Goal: Task Accomplishment & Management: Manage account settings

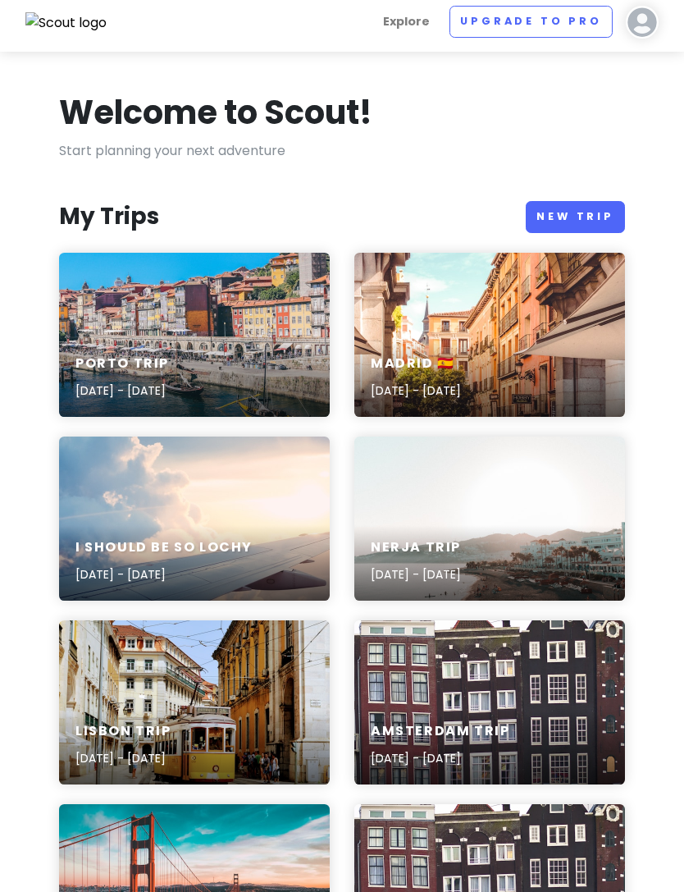
scroll to position [14, 0]
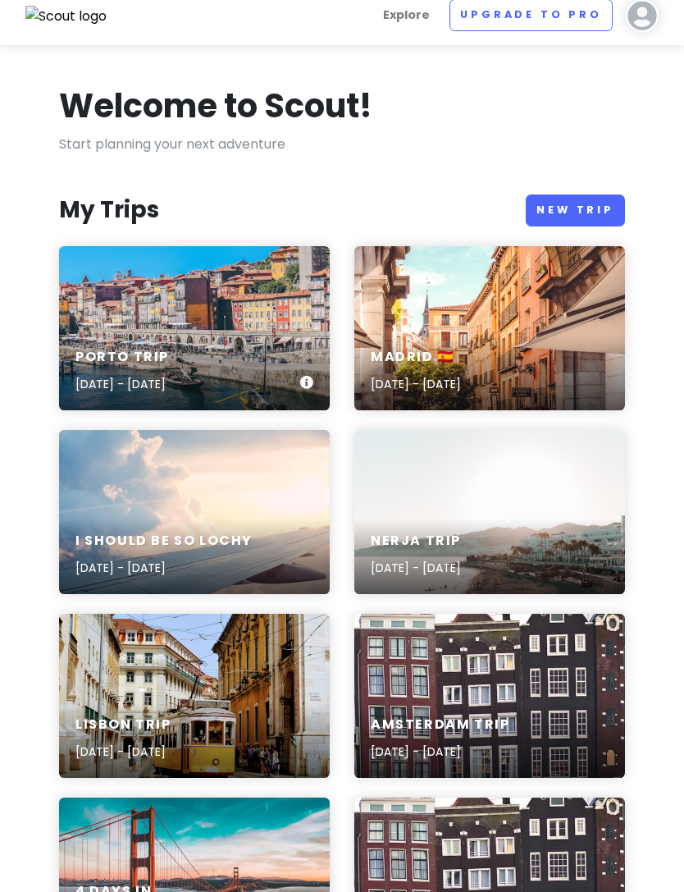
click at [148, 318] on div "Porto Trip [DATE] - [DATE]" at bounding box center [194, 328] width 271 height 164
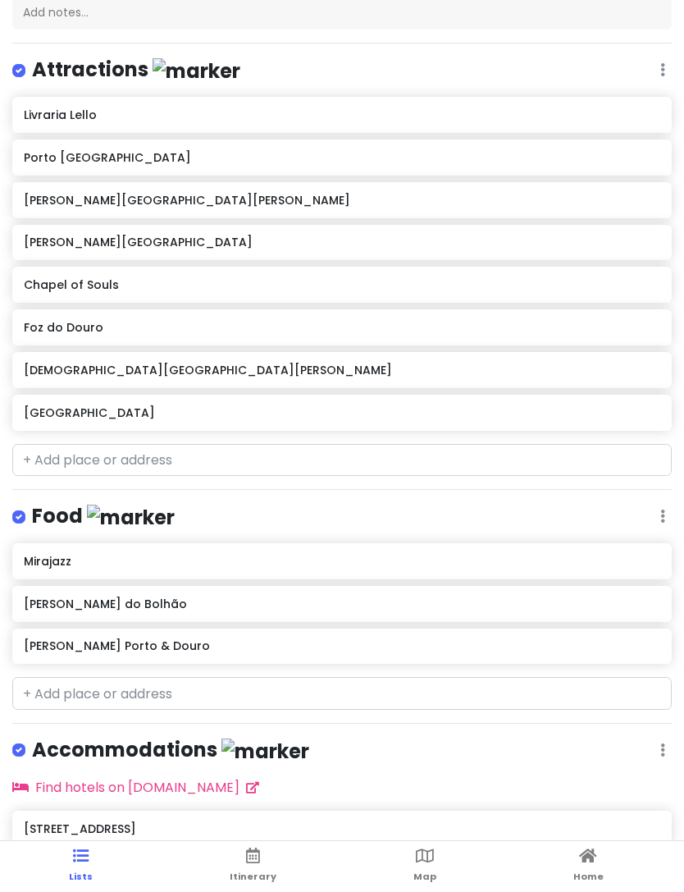
scroll to position [189, 0]
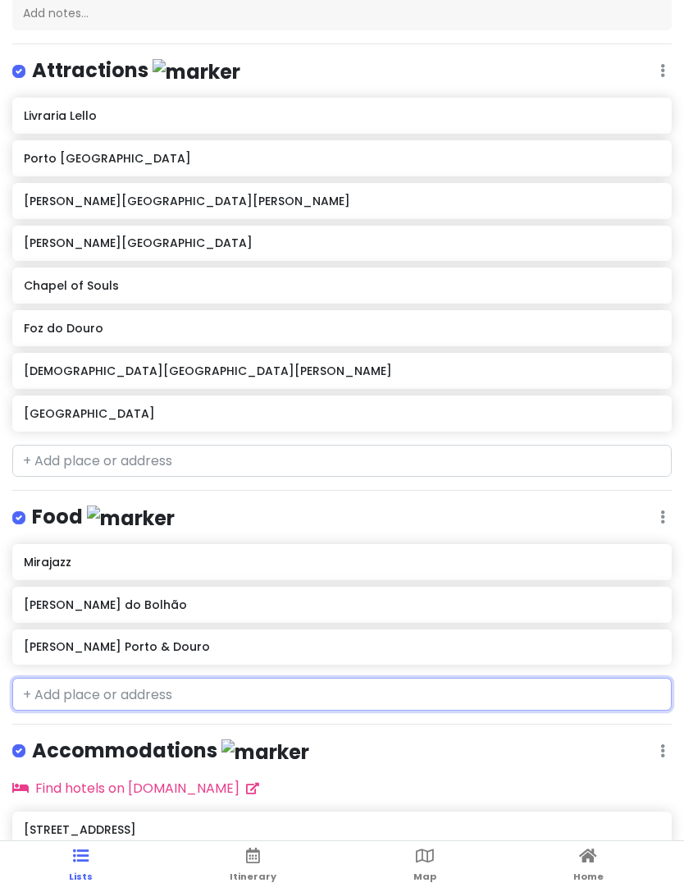
click at [89, 691] on input "text" at bounding box center [342, 694] width 660 height 33
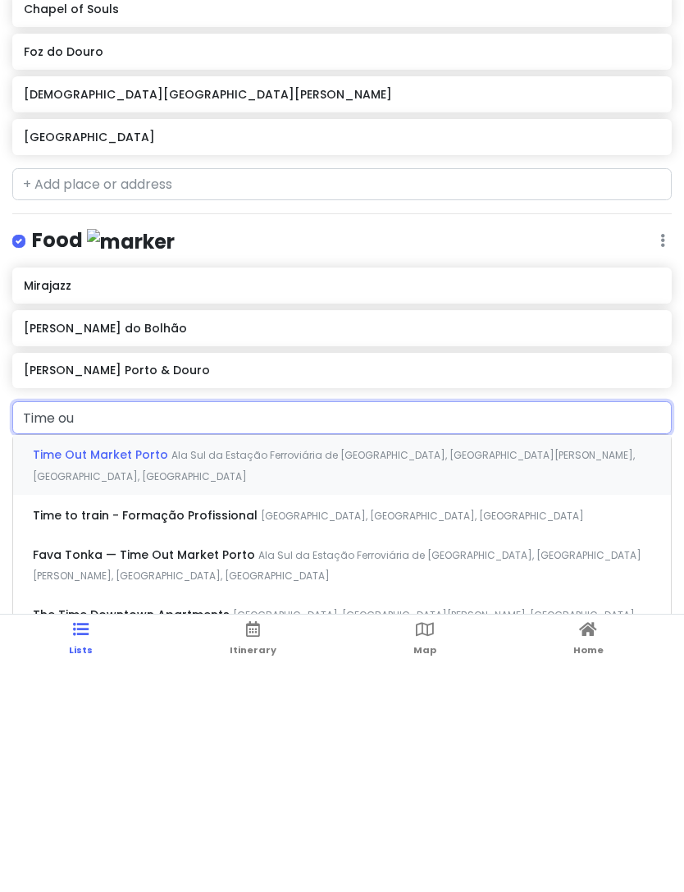
type input "Time out"
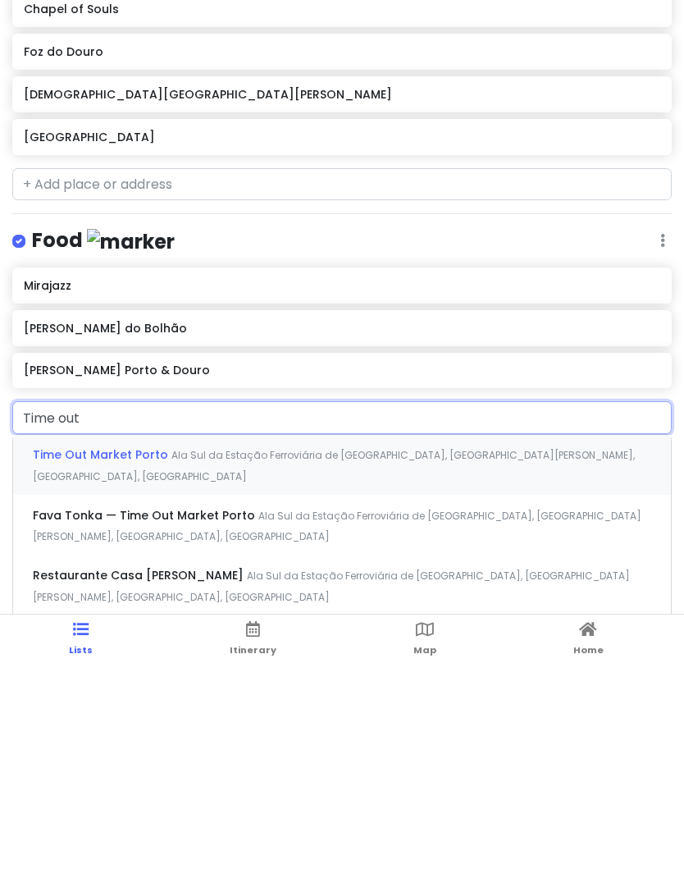
click at [56, 673] on span "Time Out Market Porto" at bounding box center [102, 681] width 139 height 16
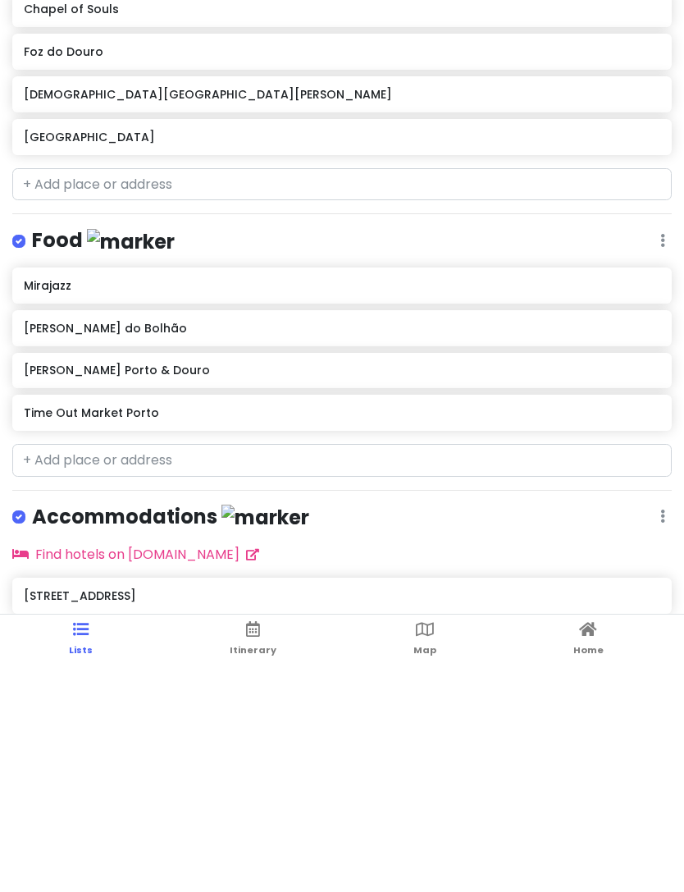
click at [262, 841] on link "Itinerary" at bounding box center [253, 866] width 47 height 51
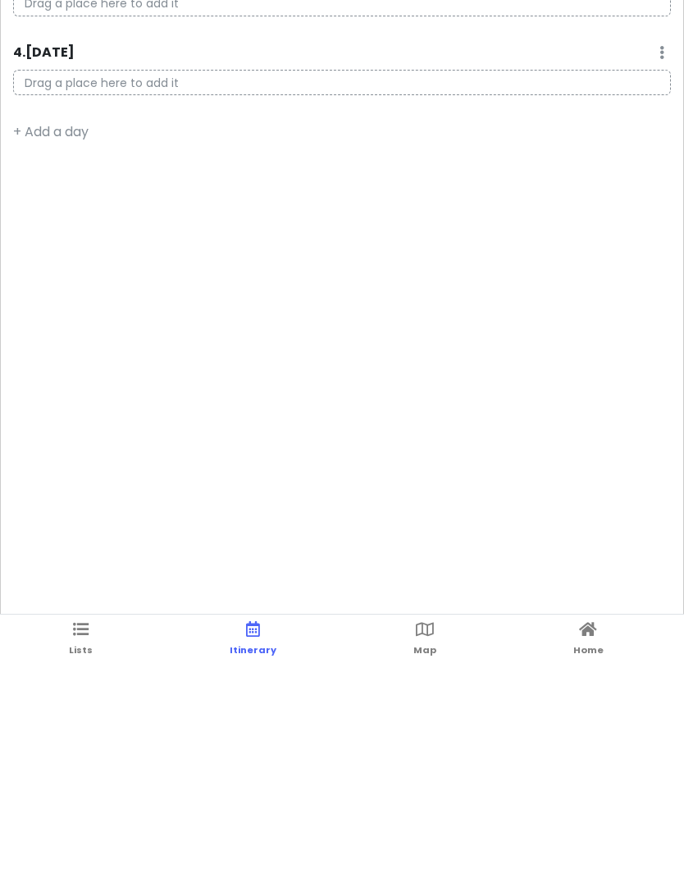
scroll to position [53, 0]
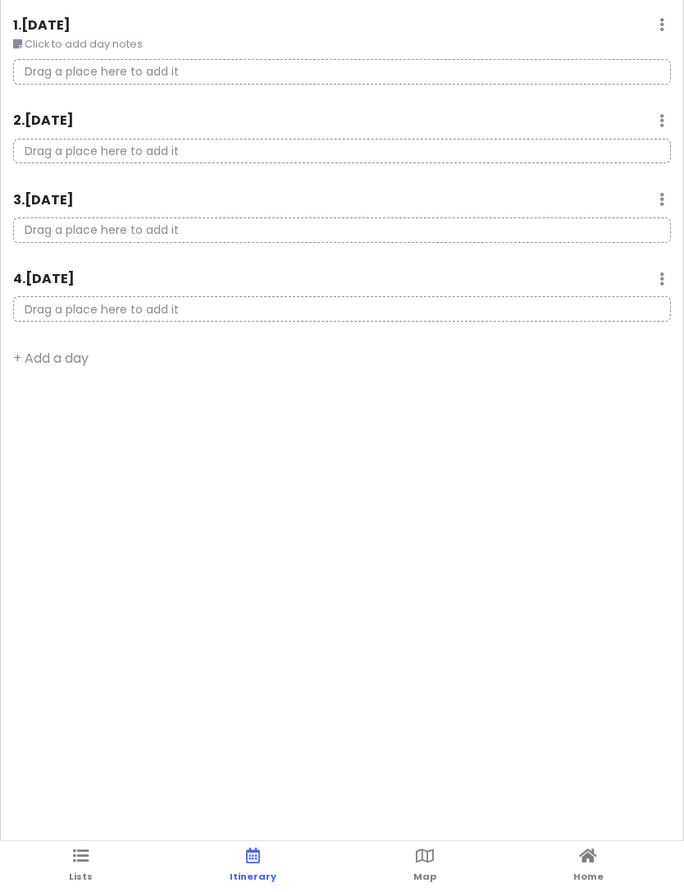
click at [432, 855] on icon at bounding box center [425, 855] width 18 height 11
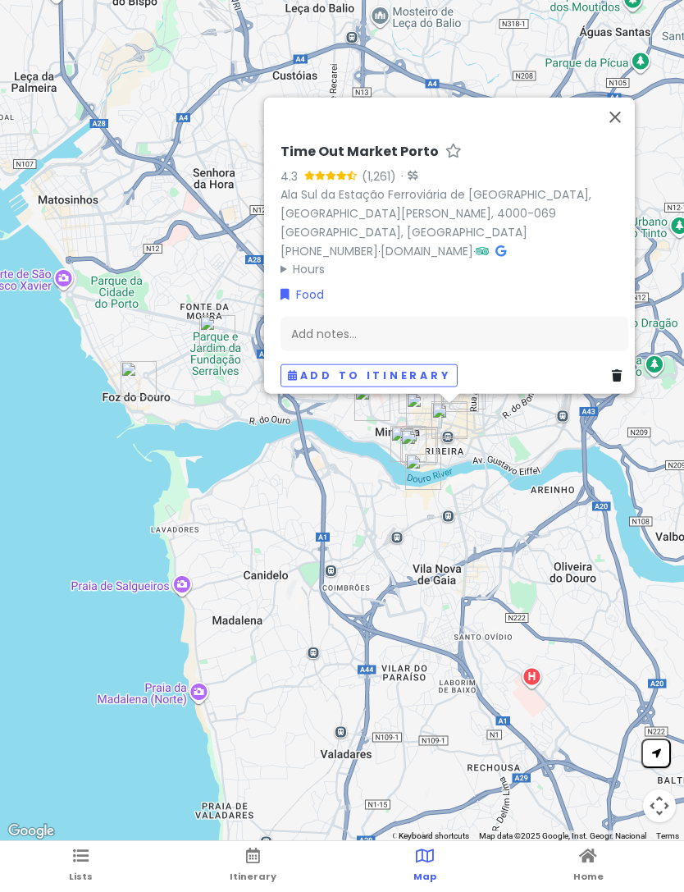
click at [610, 137] on button "Close" at bounding box center [615, 117] width 39 height 39
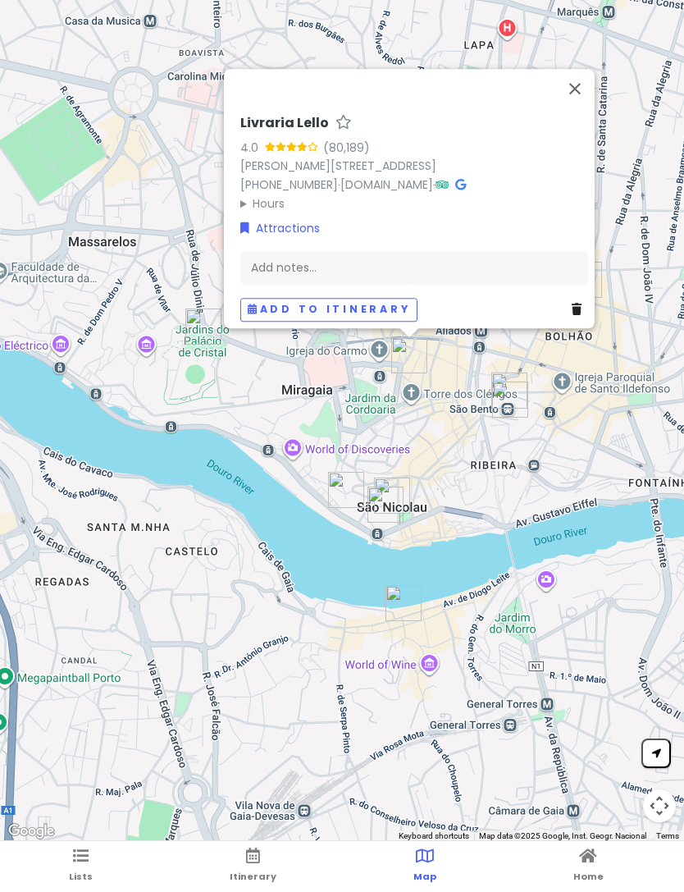
click at [581, 89] on button "Close" at bounding box center [575, 88] width 39 height 39
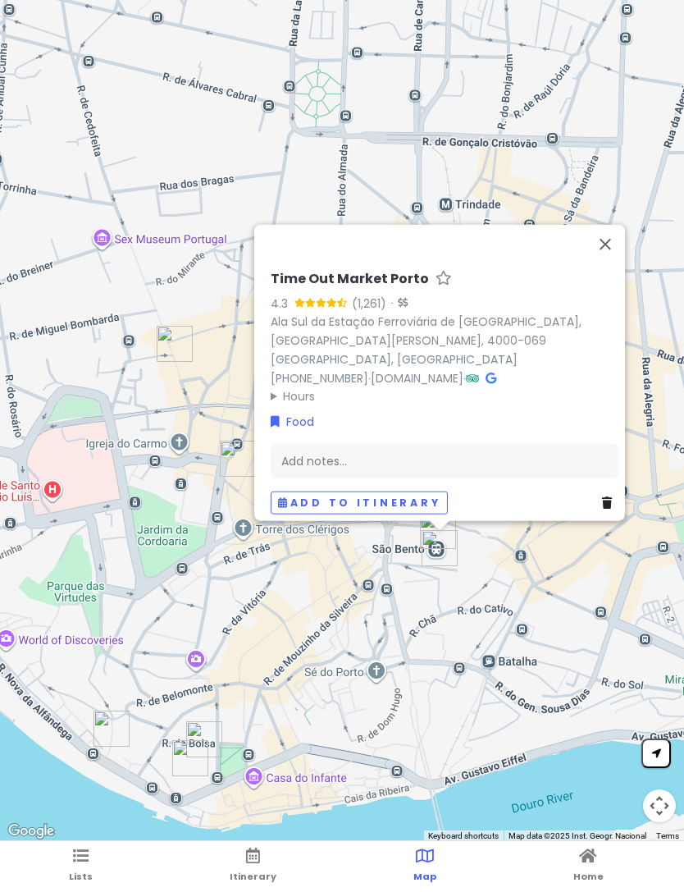
click at [606, 264] on button "Close" at bounding box center [605, 244] width 39 height 39
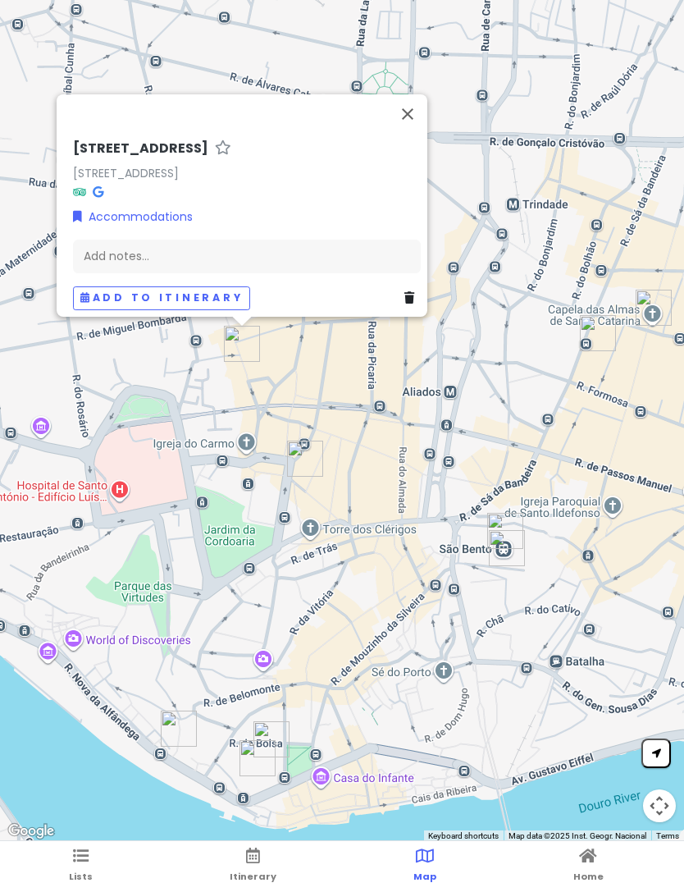
click at [269, 257] on div "Add notes..." at bounding box center [247, 257] width 348 height 34
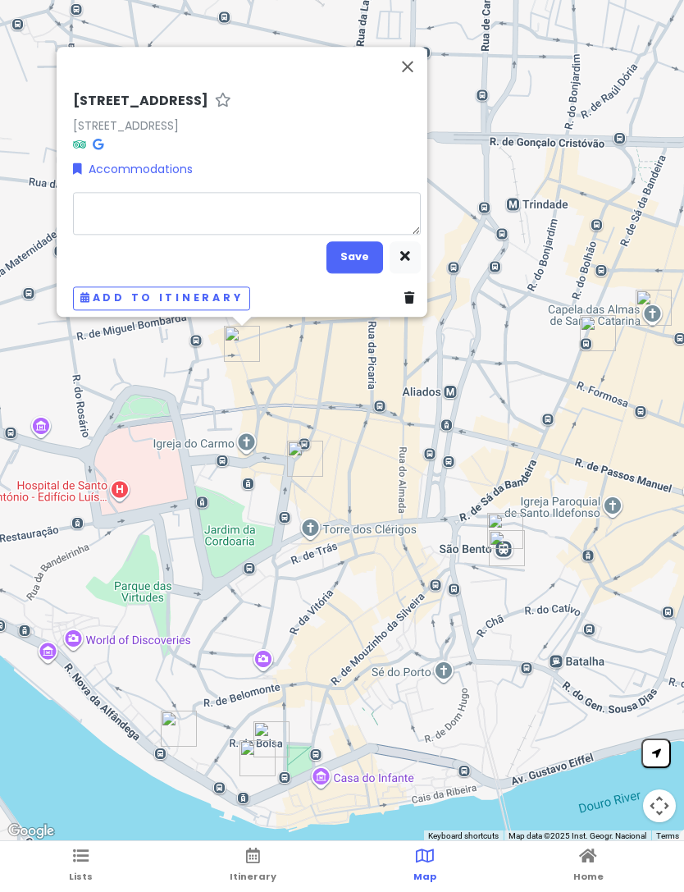
type textarea "x"
type textarea "Gr"
type textarea "x"
type textarea "Gra"
type textarea "x"
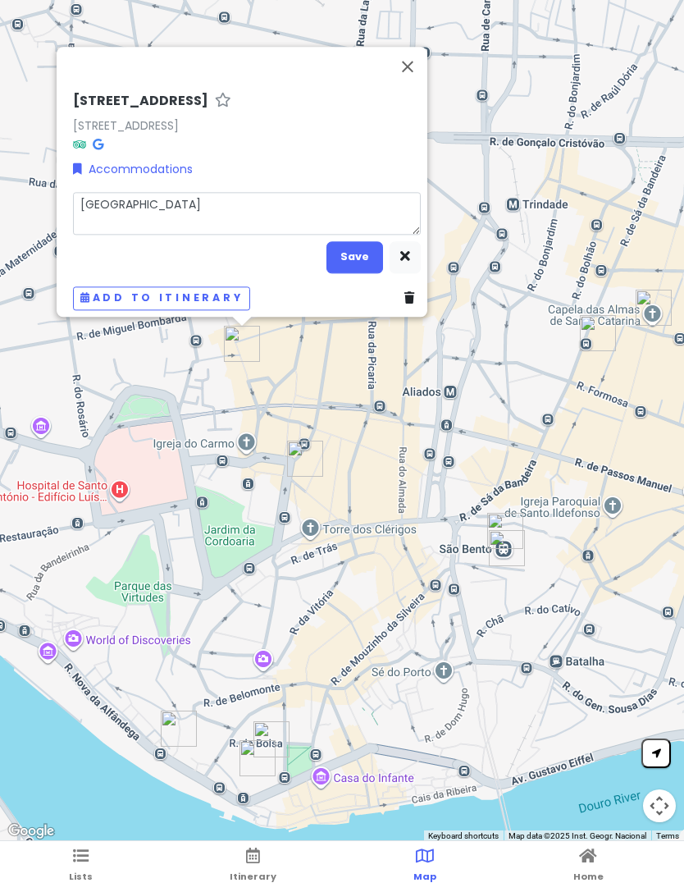
type textarea "Grazi"
type textarea "x"
click at [418, 75] on div "[STREET_ADDRESS] Accommodations [GEOGRAPHIC_DATA] Save Add to itinerary" at bounding box center [342, 421] width 684 height 842
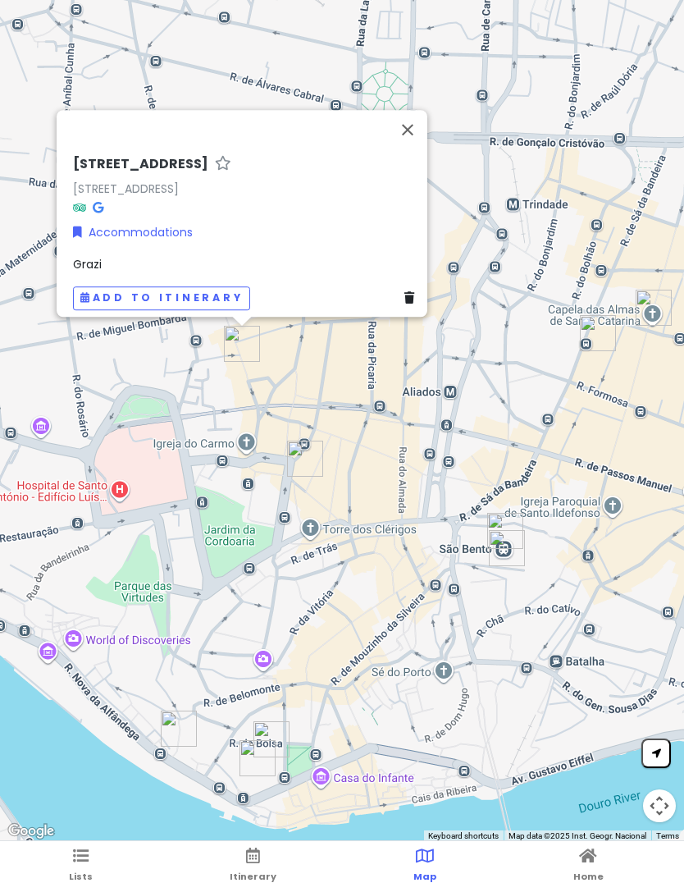
click at [414, 133] on button "Close" at bounding box center [407, 129] width 39 height 39
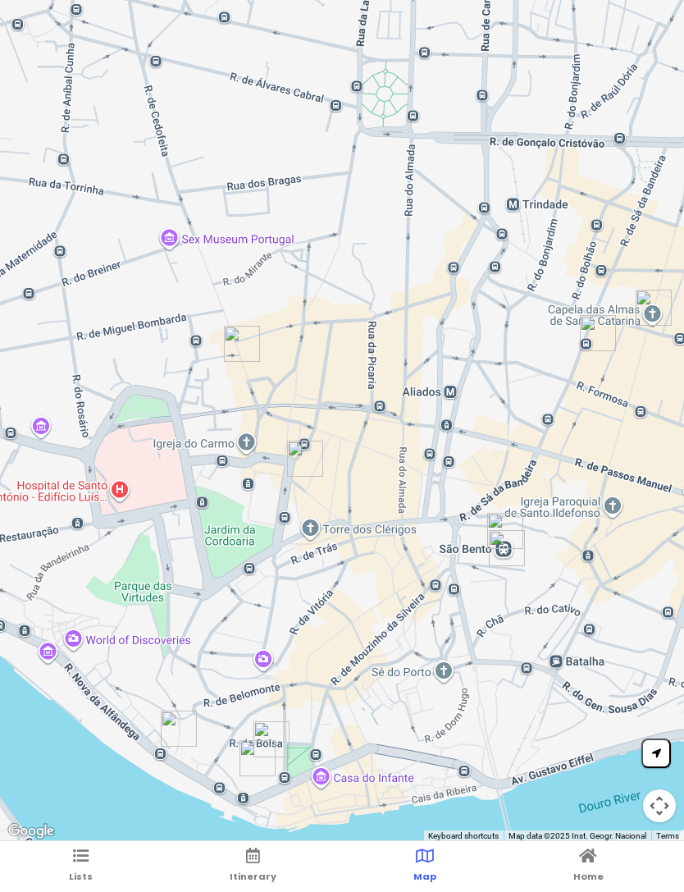
click at [247, 862] on icon at bounding box center [253, 855] width 14 height 11
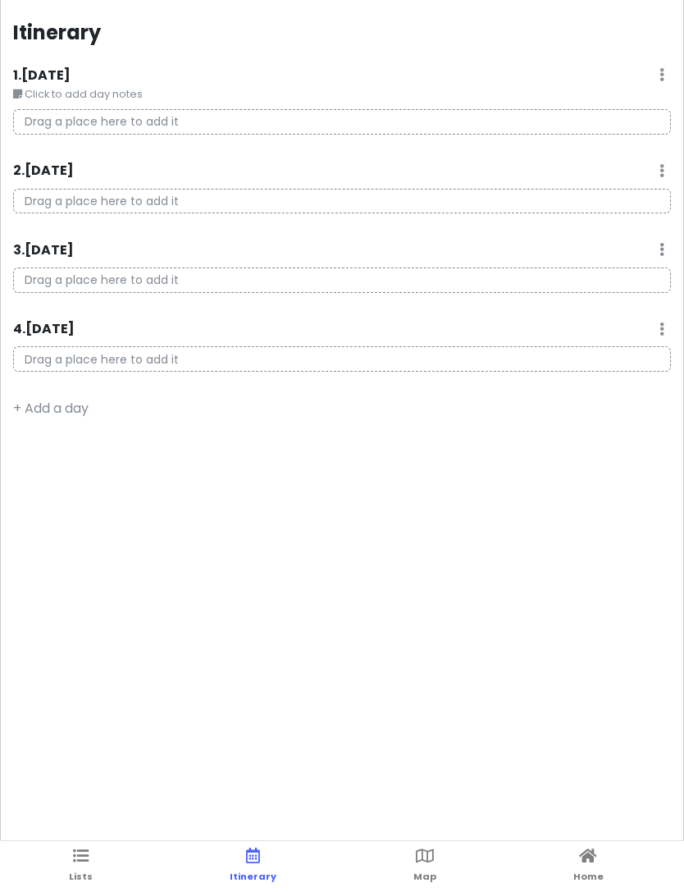
click at [86, 853] on icon at bounding box center [81, 855] width 16 height 11
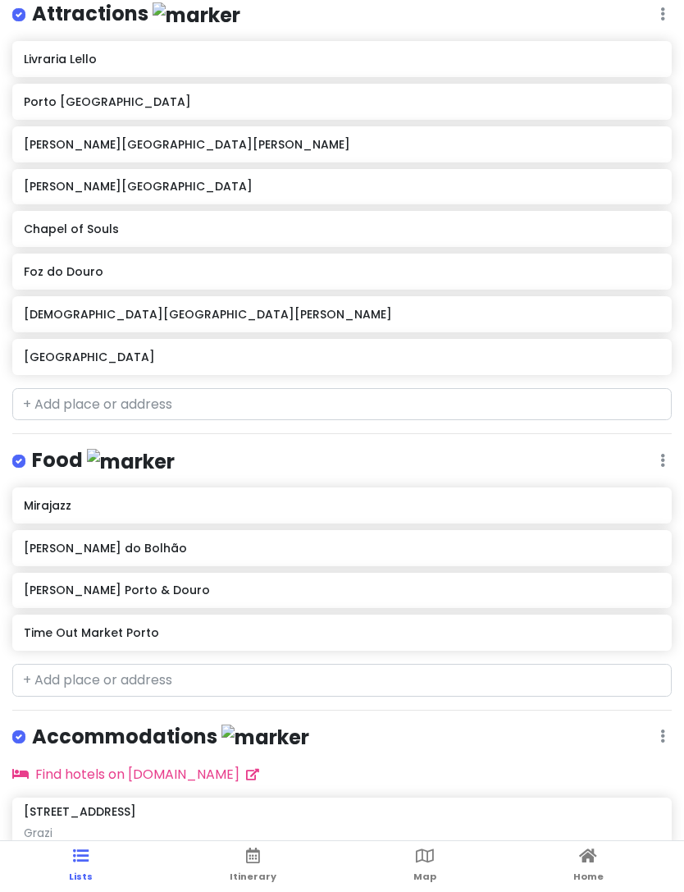
scroll to position [245, 0]
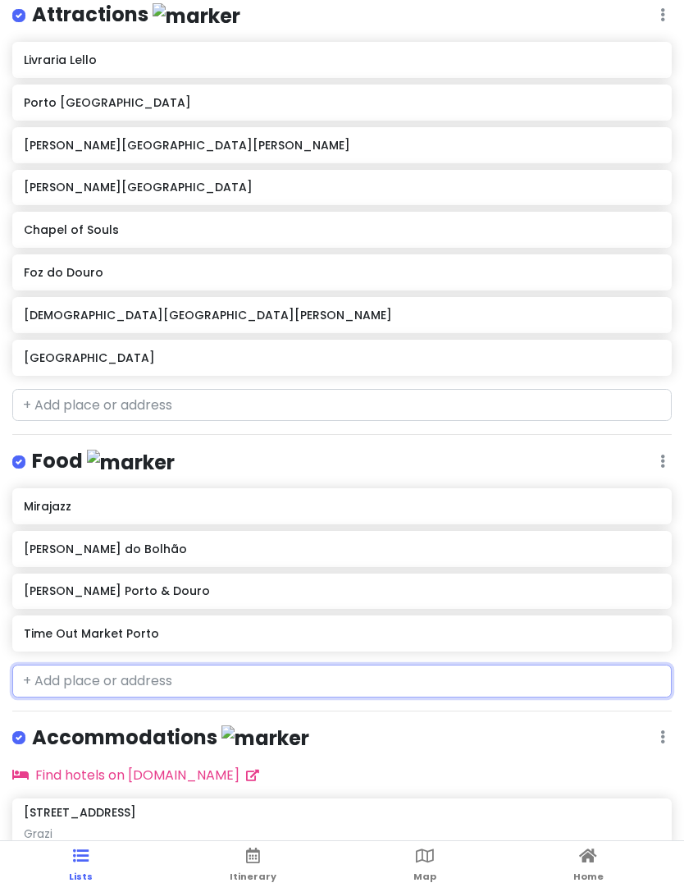
click at [162, 672] on input "text" at bounding box center [342, 681] width 660 height 33
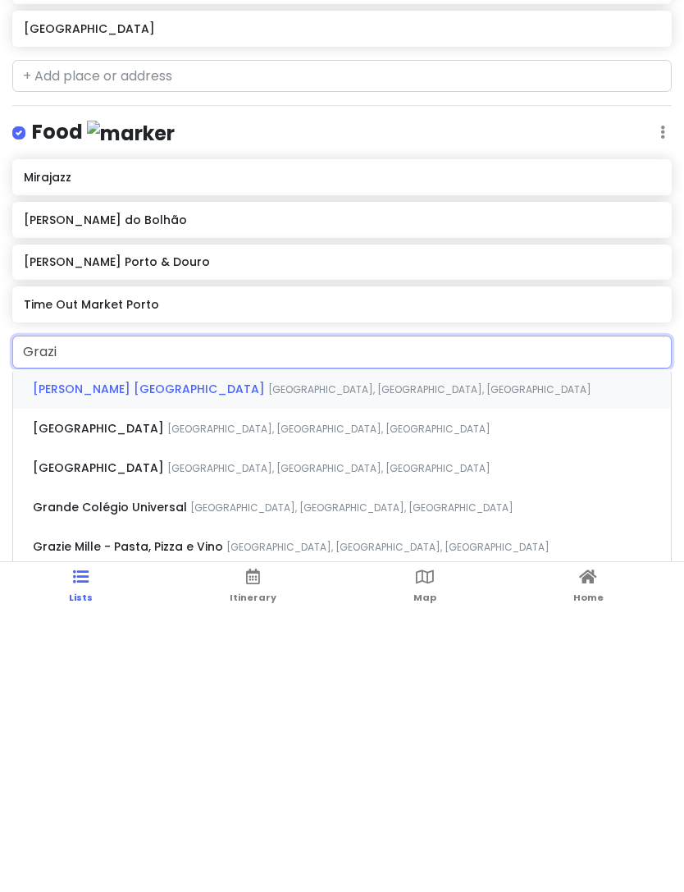
type input "Grazie"
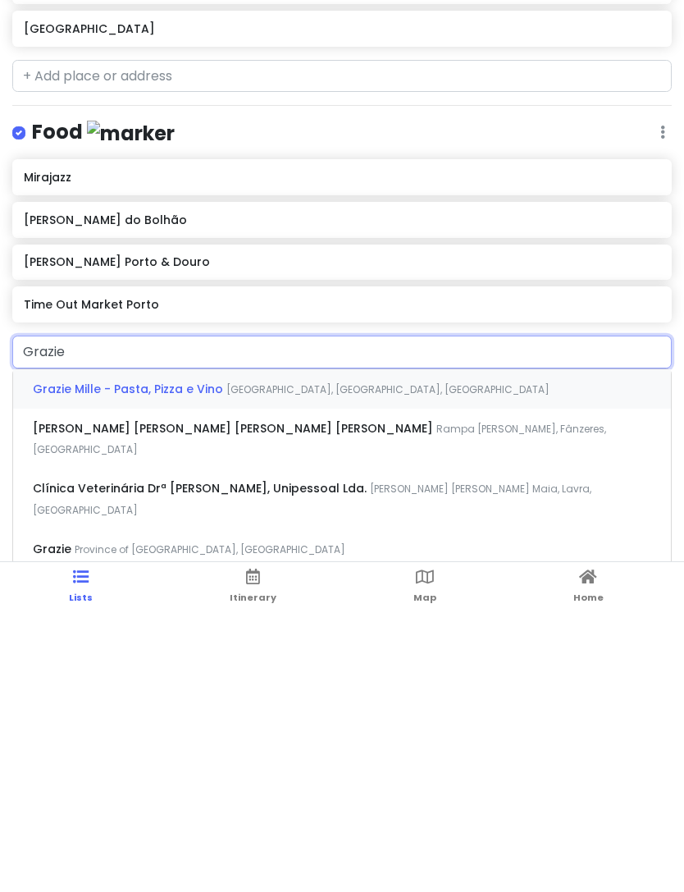
click at [75, 660] on span "Grazie Mille - Pasta, Pizza e Vino" at bounding box center [130, 668] width 194 height 16
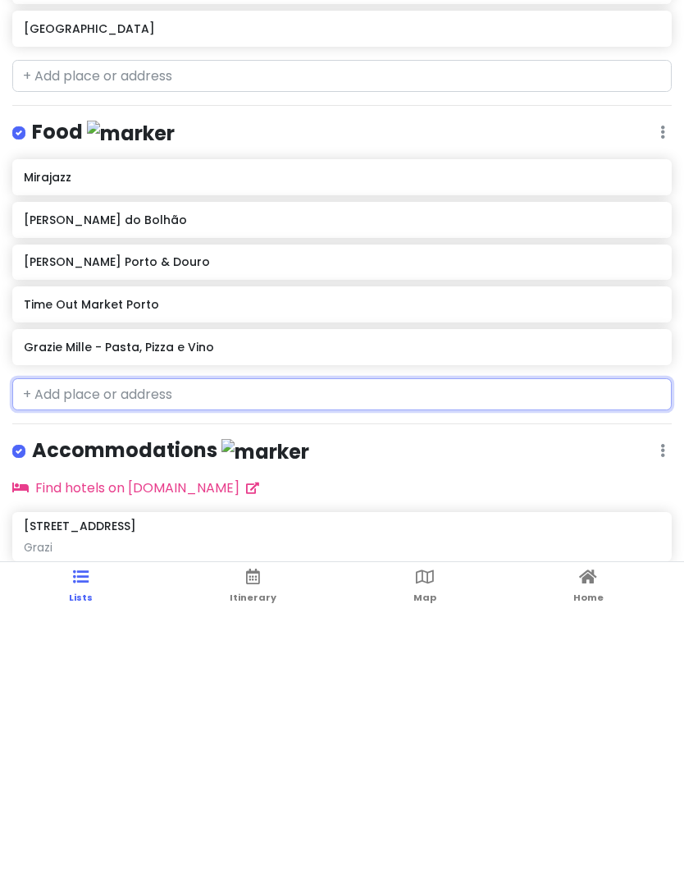
scroll to position [103, 0]
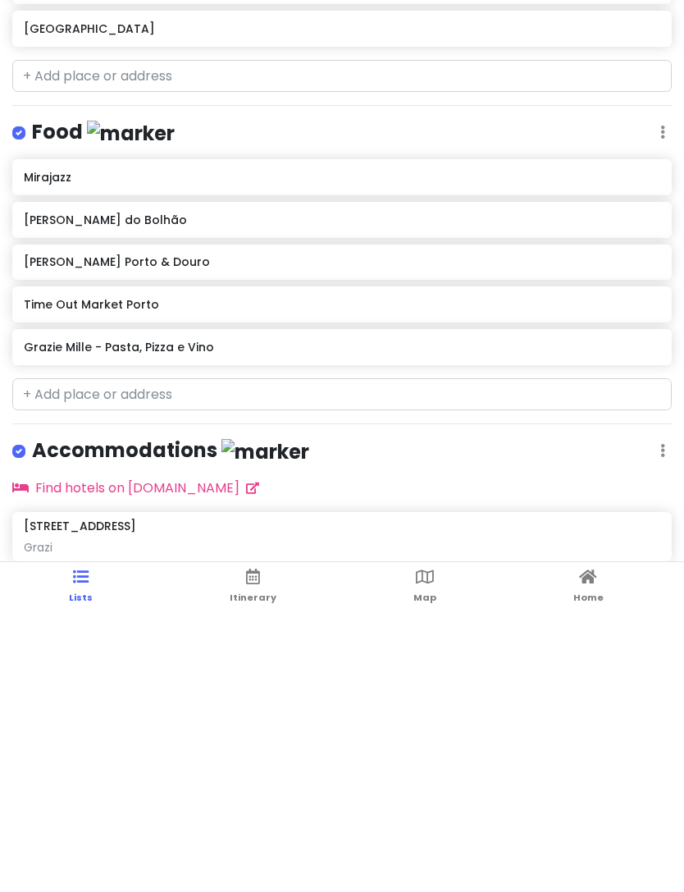
click at [423, 841] on link "Map" at bounding box center [425, 866] width 23 height 51
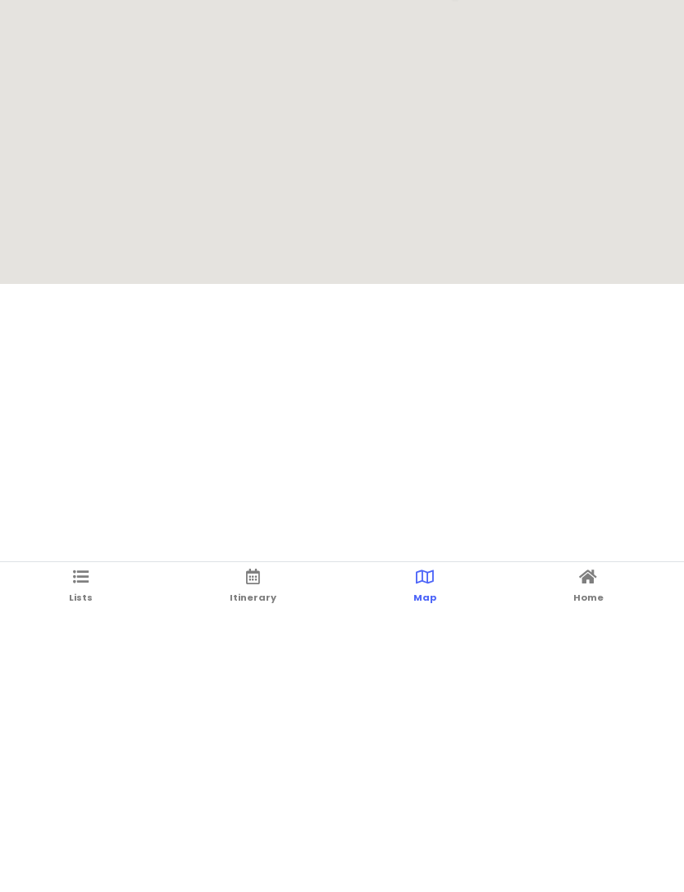
scroll to position [0, 0]
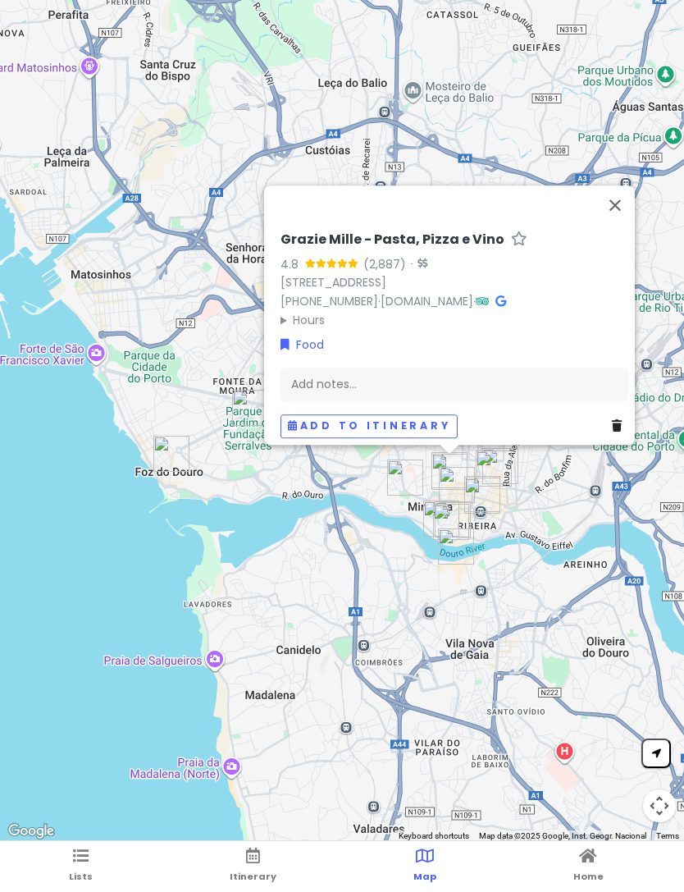
click at [617, 214] on button "Close" at bounding box center [615, 204] width 39 height 39
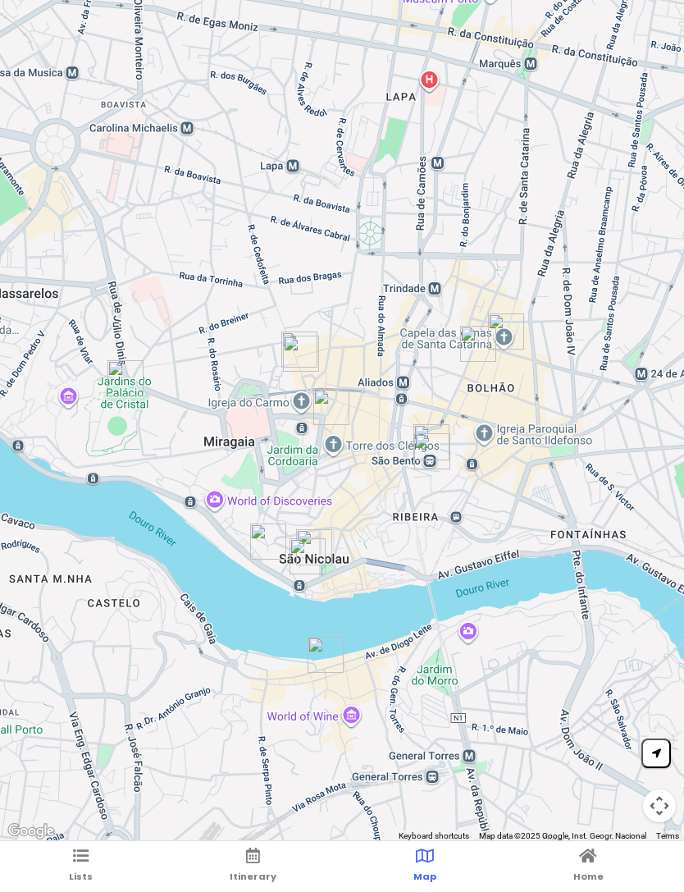
click at [257, 861] on icon at bounding box center [253, 855] width 14 height 11
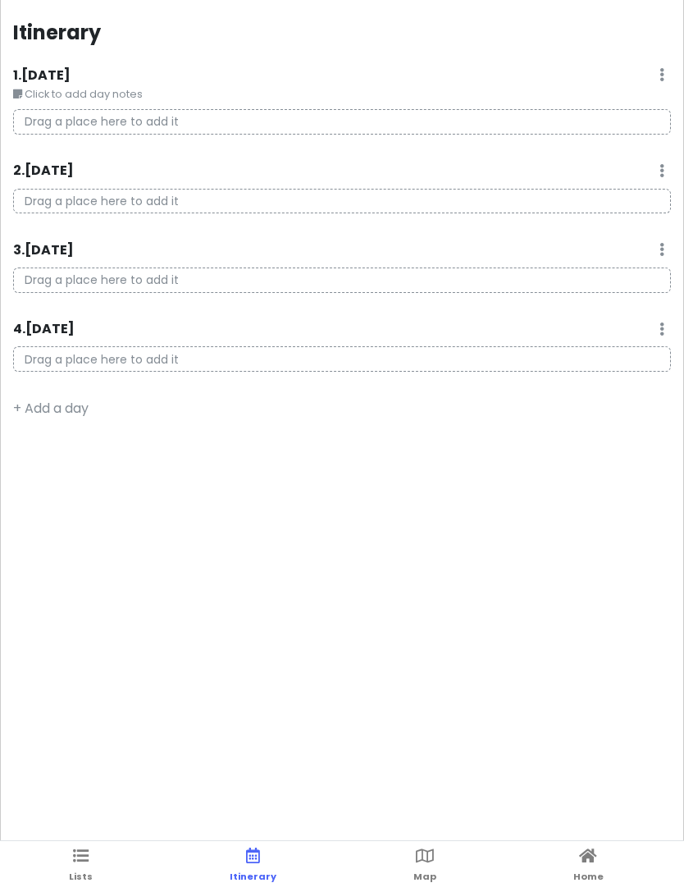
click at [85, 850] on icon at bounding box center [81, 855] width 16 height 11
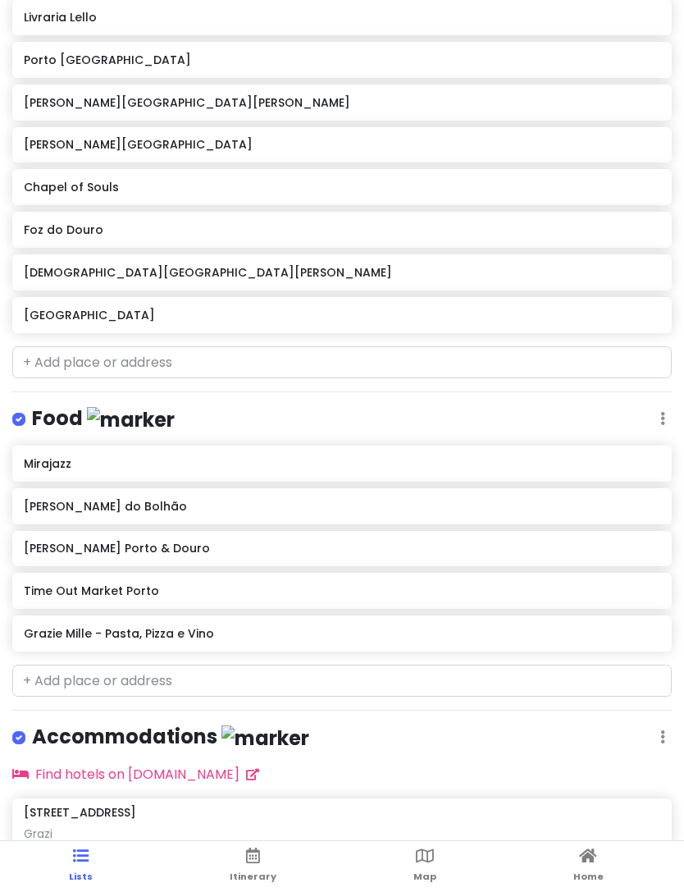
scroll to position [287, 0]
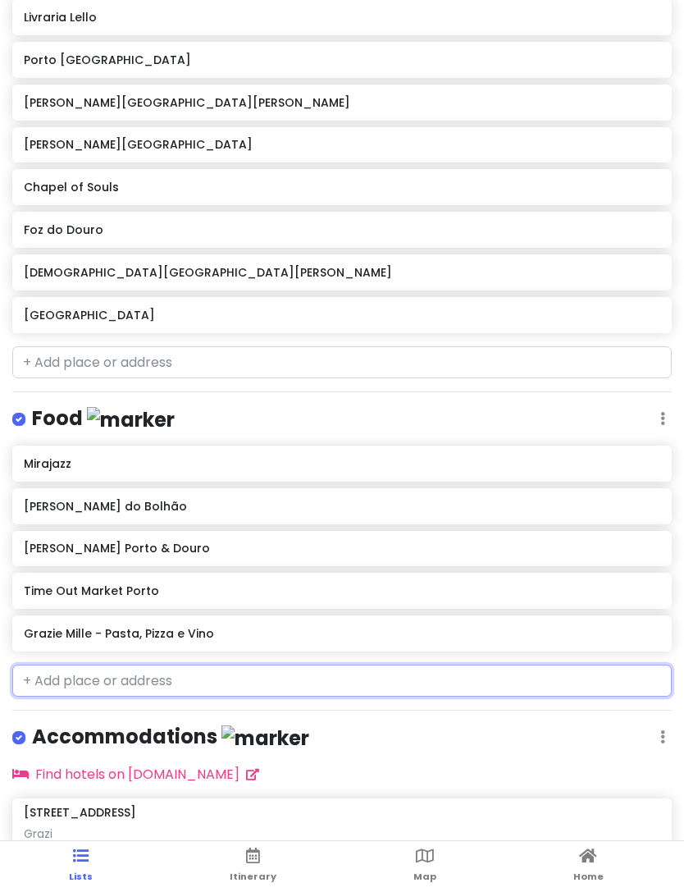
click at [187, 681] on input "text" at bounding box center [342, 681] width 660 height 33
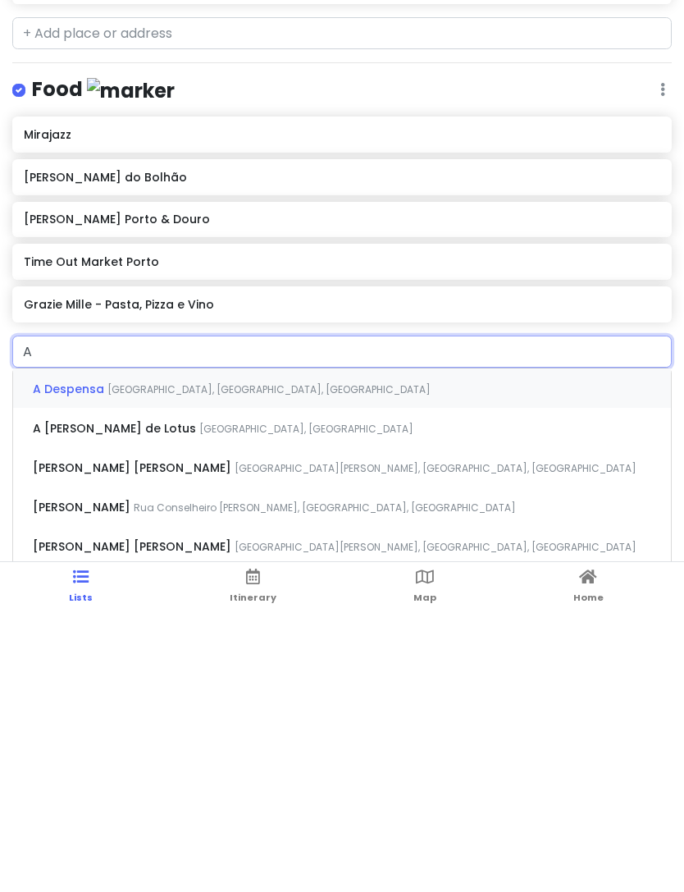
type input "A"
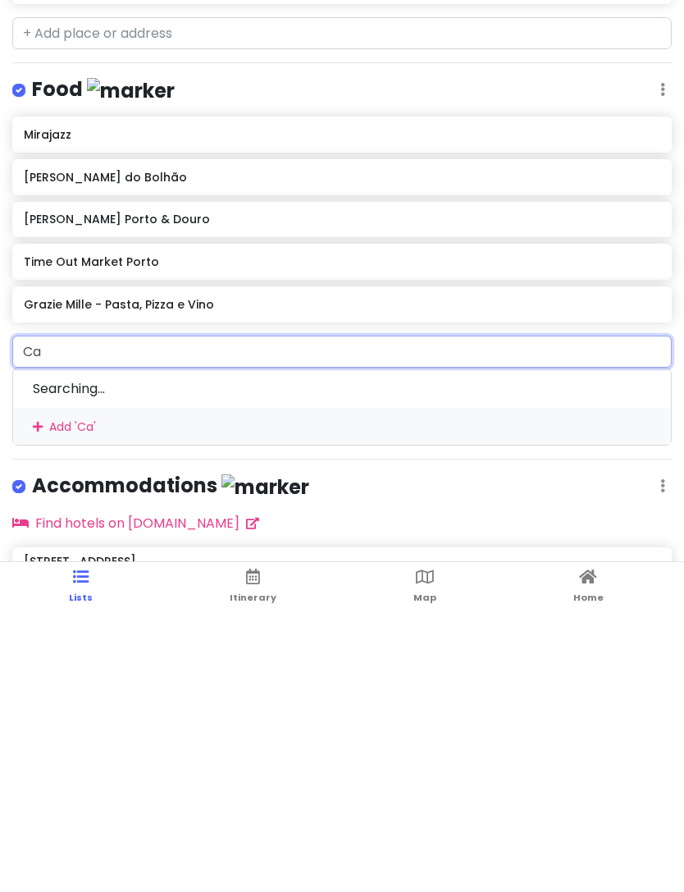
type input "Ca"
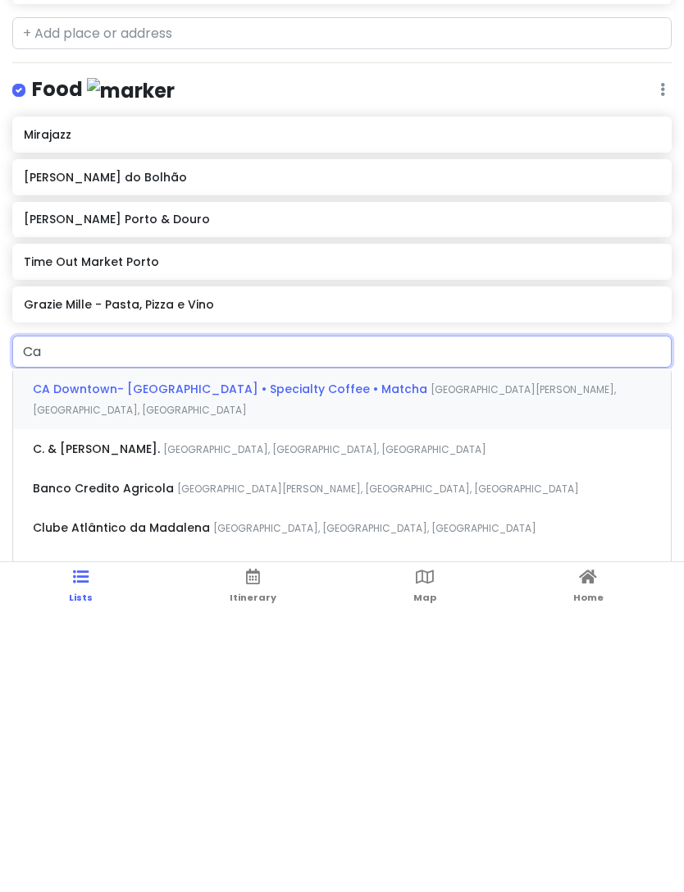
click at [312, 660] on span "CA Downtown- [GEOGRAPHIC_DATA] • Specialty Coffee • Matcha" at bounding box center [232, 668] width 398 height 16
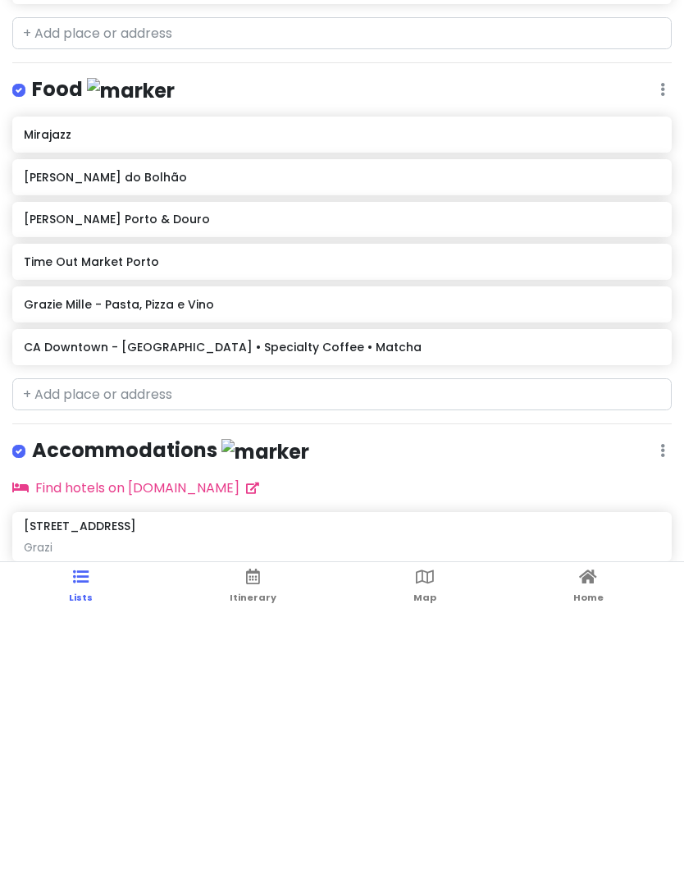
click at [597, 841] on link "Home" at bounding box center [589, 866] width 30 height 51
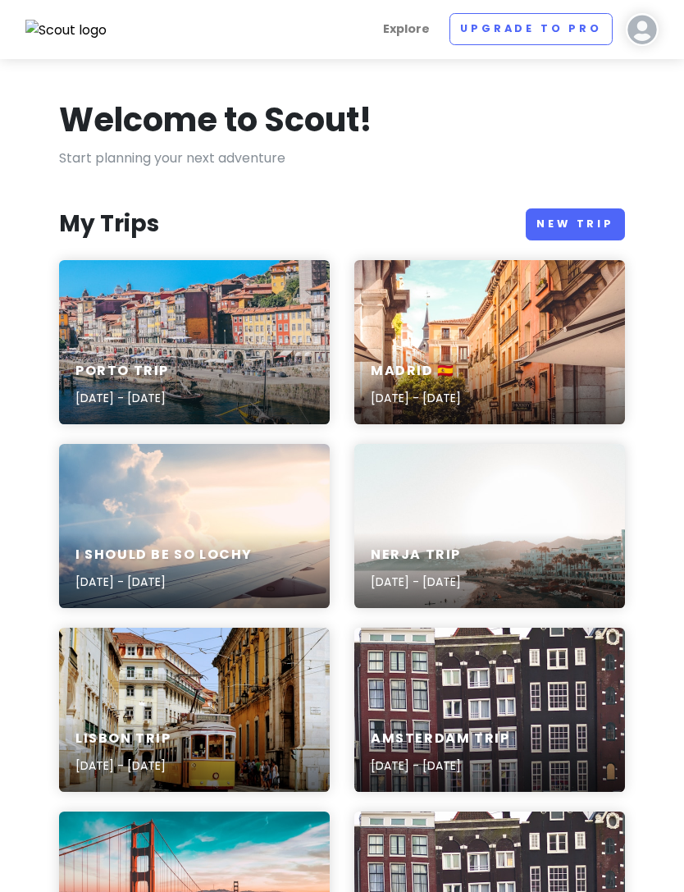
click at [626, 38] on link at bounding box center [642, 28] width 33 height 19
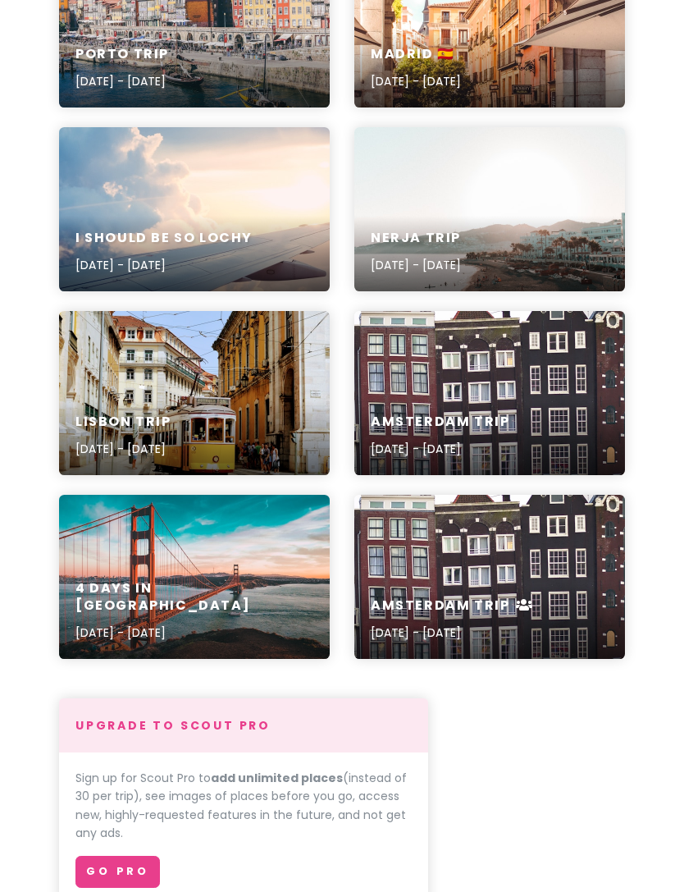
scroll to position [343, 0]
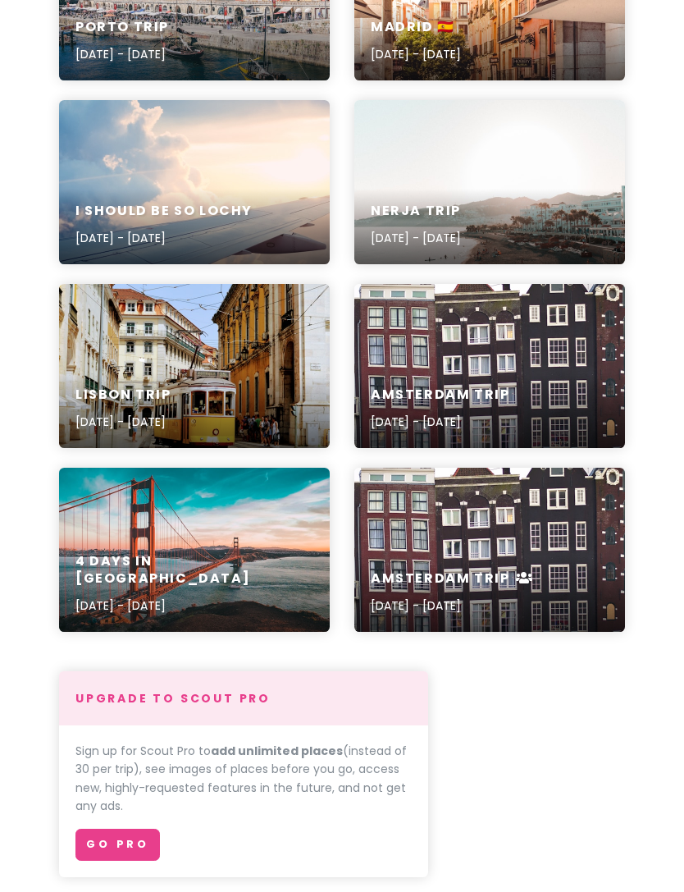
click at [236, 579] on h6 "4 Days in [GEOGRAPHIC_DATA]" at bounding box center [194, 571] width 238 height 34
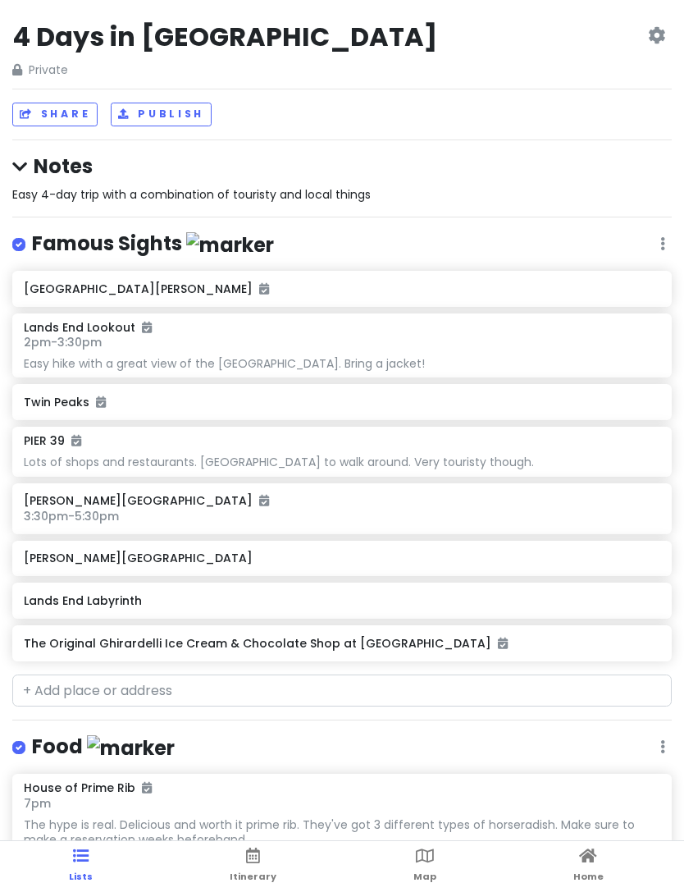
click at [656, 40] on icon at bounding box center [656, 35] width 17 height 13
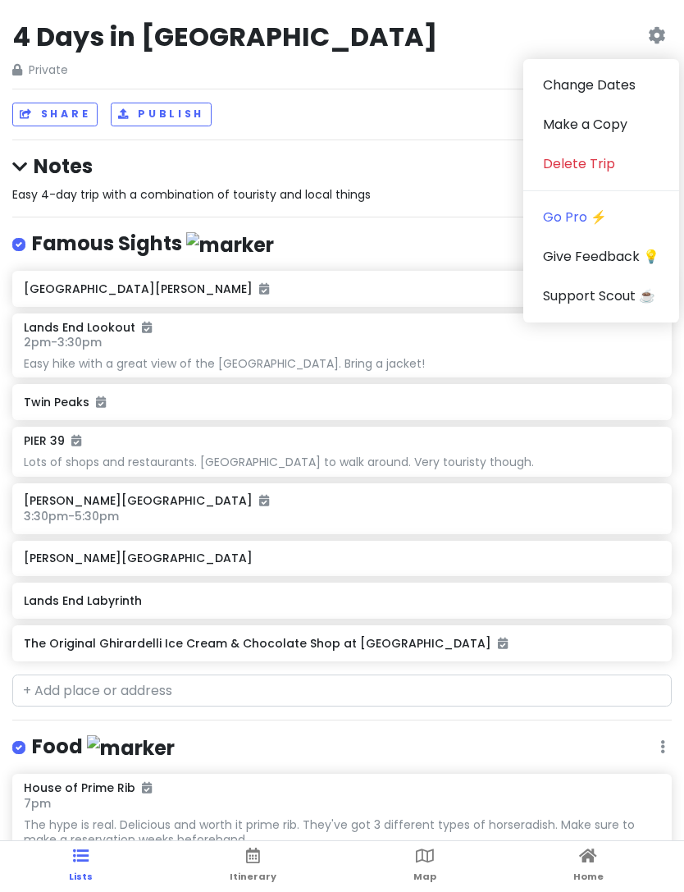
click at [604, 176] on link "Delete Trip" at bounding box center [602, 163] width 156 height 39
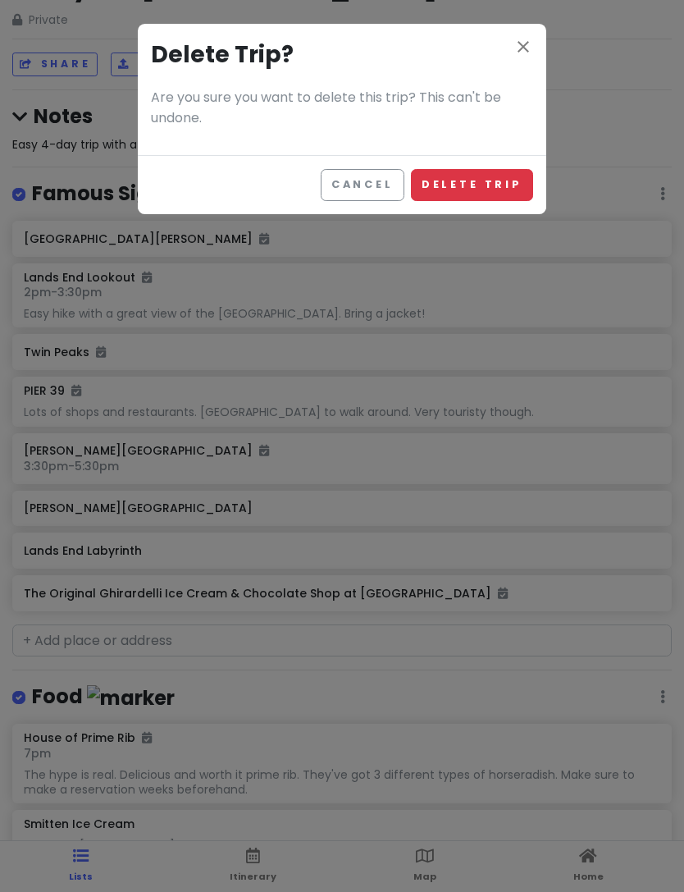
scroll to position [53, 0]
click at [496, 185] on button "Delete Trip" at bounding box center [472, 185] width 122 height 32
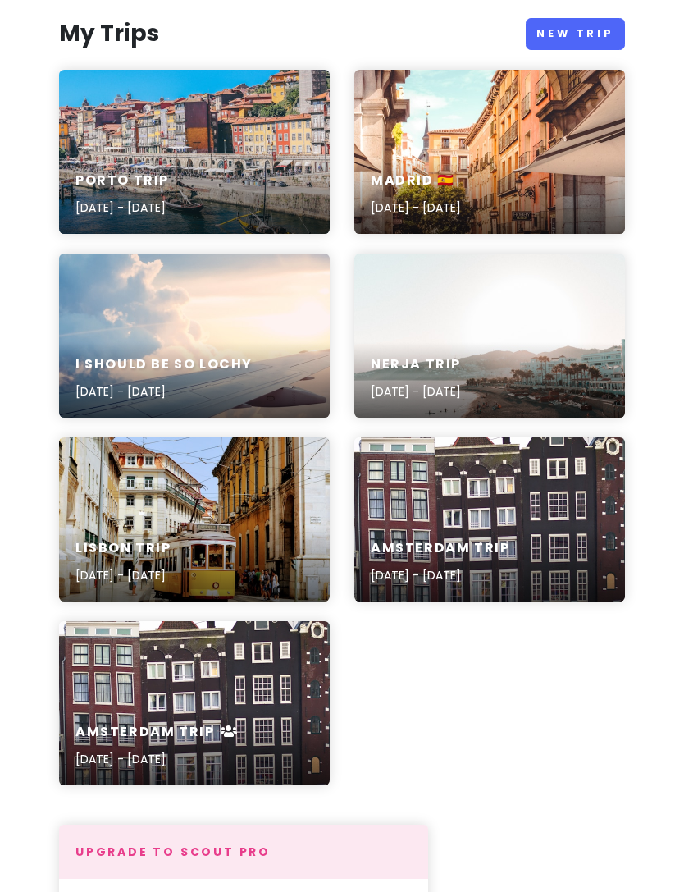
scroll to position [190, 0]
click at [247, 720] on div "Amsterdam Trip [DATE] - [DATE]" at bounding box center [194, 746] width 271 height 78
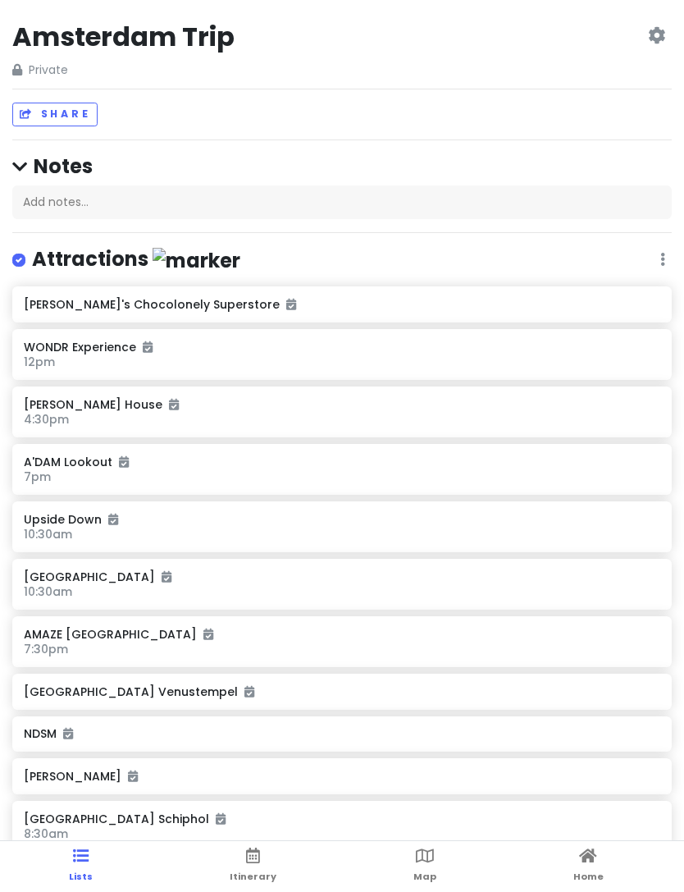
click at [665, 35] on icon at bounding box center [656, 35] width 17 height 13
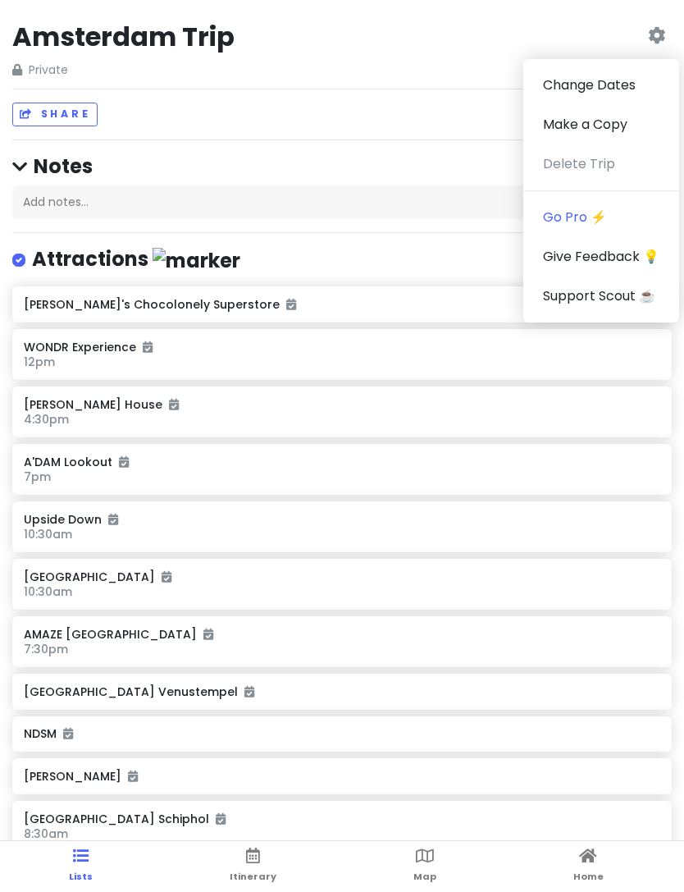
click at [546, 533] on h6 "10:30am" at bounding box center [342, 534] width 636 height 15
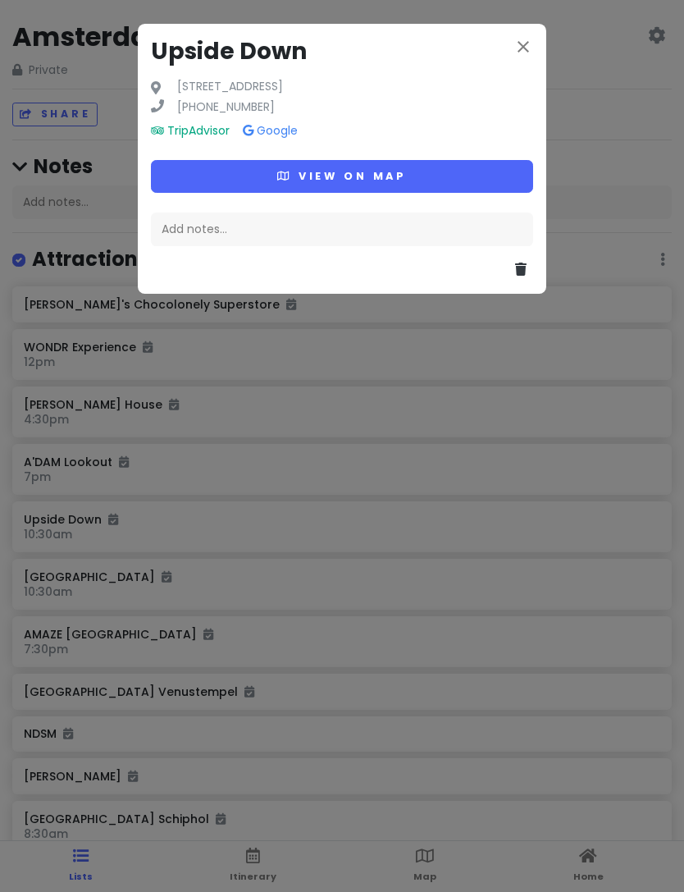
click at [515, 55] on icon "close" at bounding box center [524, 47] width 20 height 20
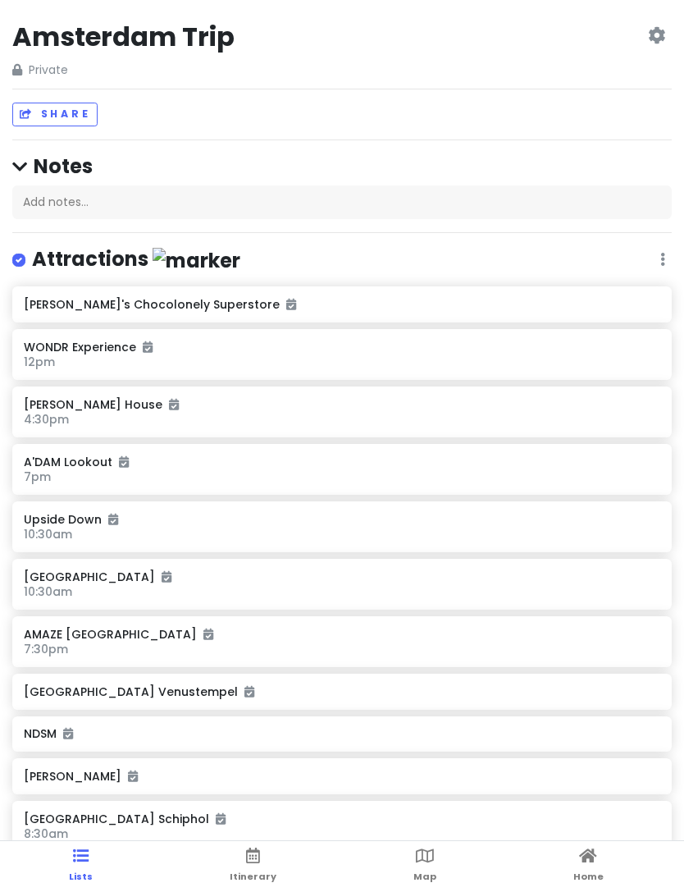
scroll to position [243, 0]
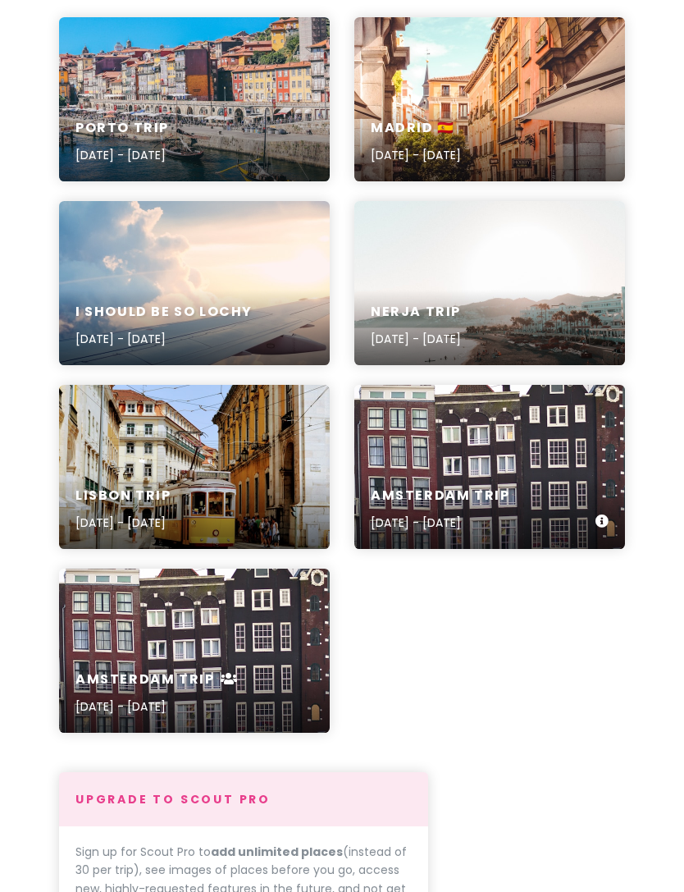
click at [540, 478] on div "Amsterdam Trip [DATE] - [DATE]" at bounding box center [489, 510] width 271 height 78
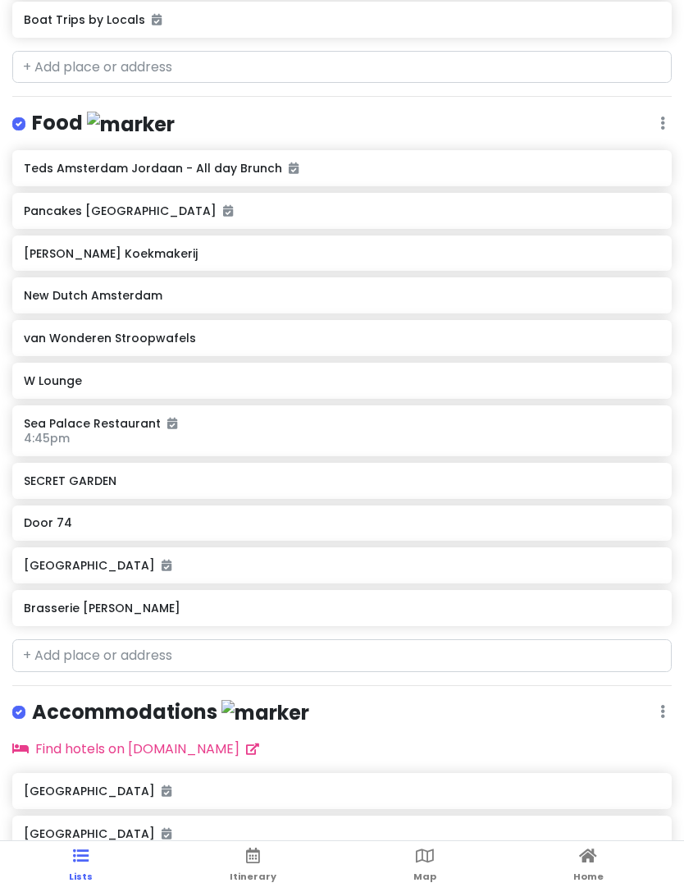
scroll to position [243, 0]
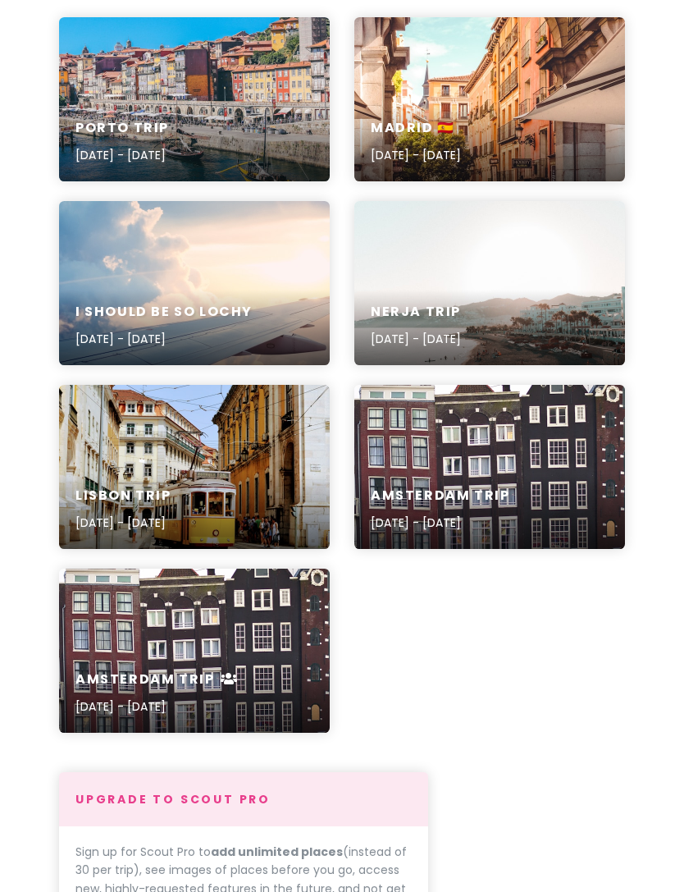
click at [277, 653] on div "Amsterdam Trip [DATE] - [DATE]" at bounding box center [194, 651] width 271 height 164
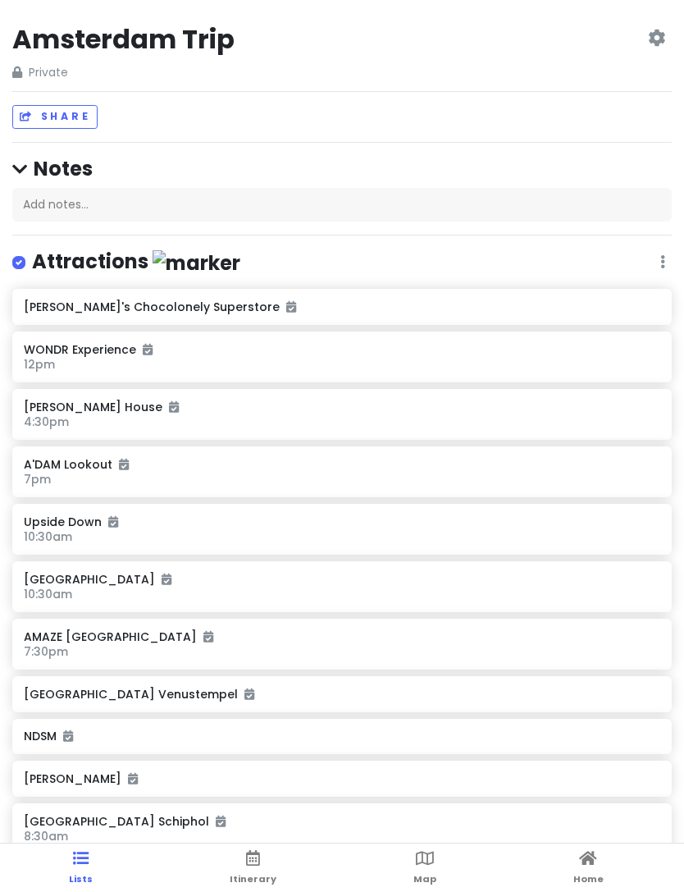
scroll to position [50, 0]
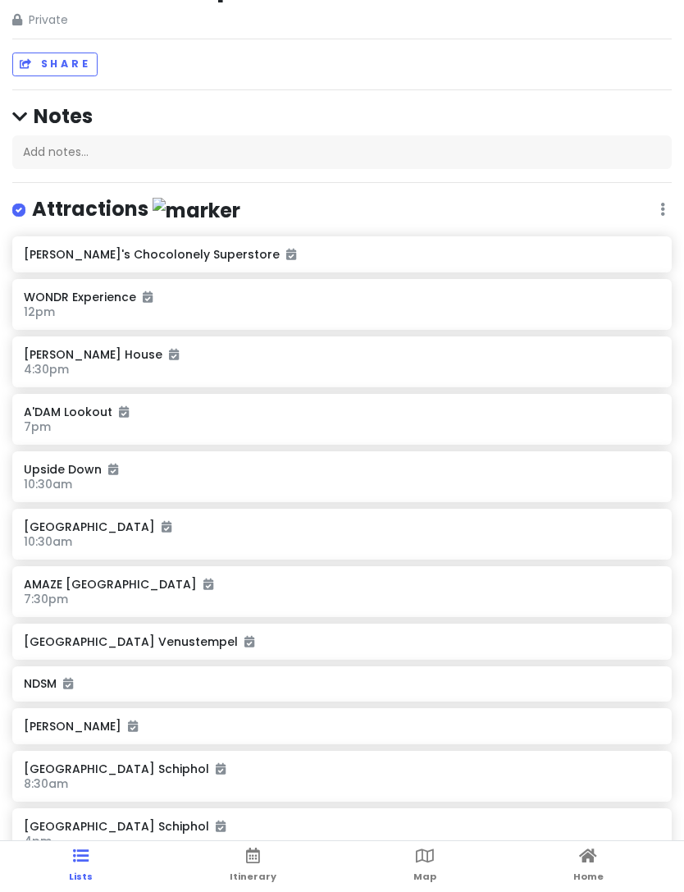
click at [248, 862] on icon at bounding box center [253, 855] width 14 height 11
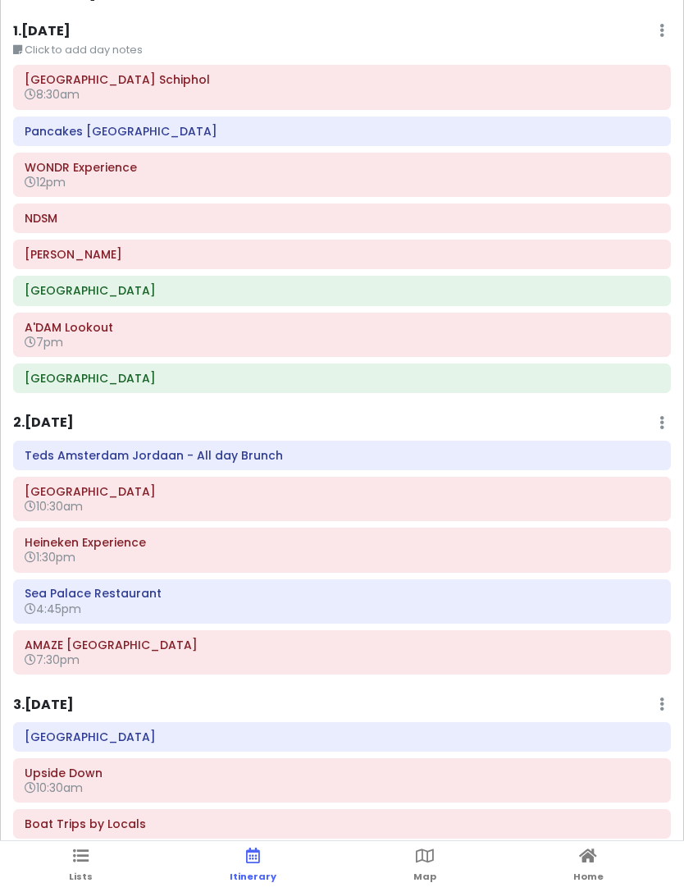
click at [65, 854] on ul "Lists Itinerary Map Home" at bounding box center [342, 866] width 684 height 51
click at [75, 860] on icon at bounding box center [81, 855] width 16 height 11
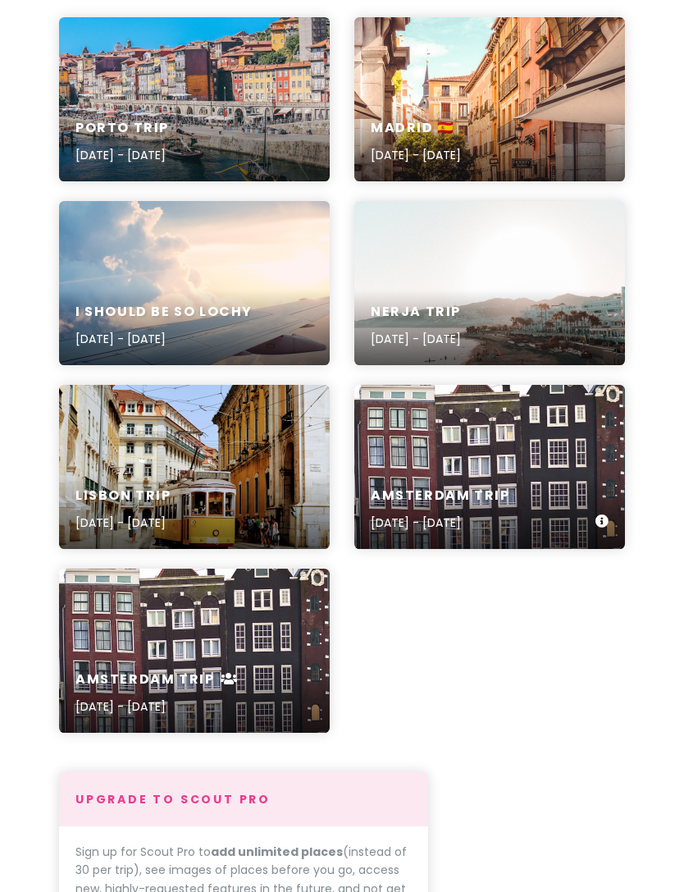
click at [576, 472] on div "Amsterdam Trip [DATE] - [DATE]" at bounding box center [489, 510] width 271 height 78
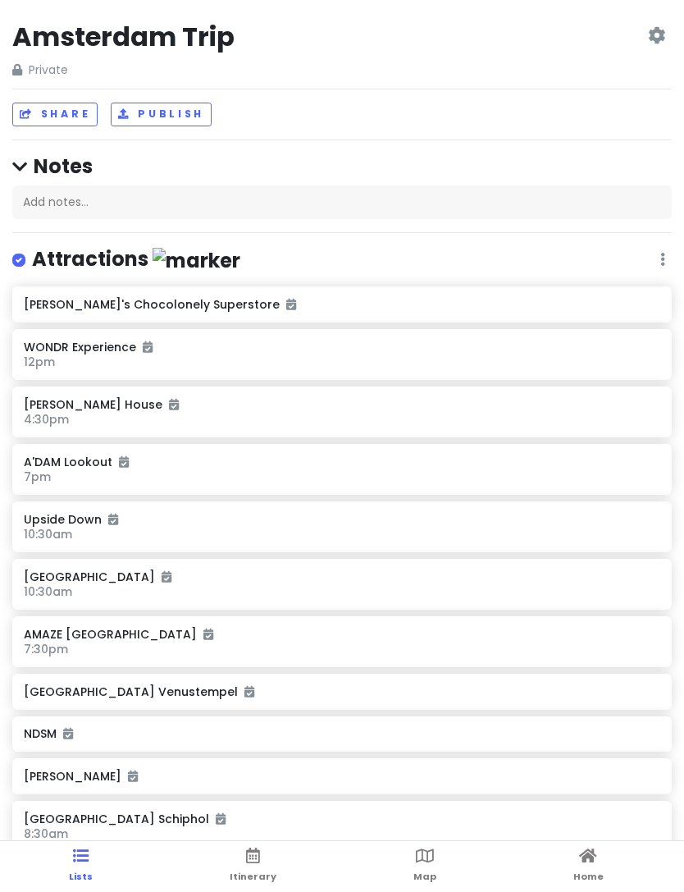
click at [661, 34] on icon at bounding box center [656, 35] width 17 height 13
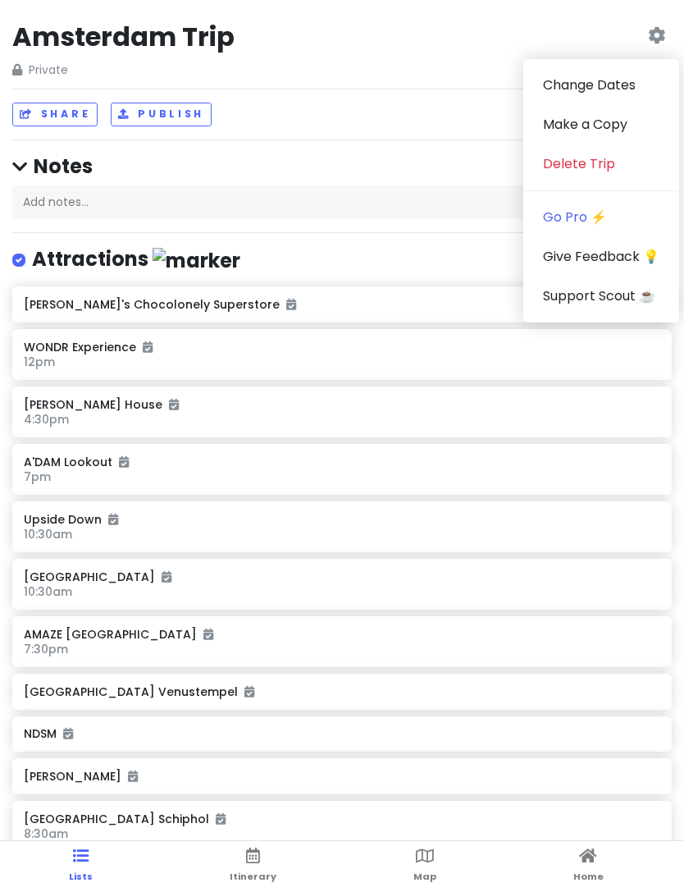
click at [593, 167] on link "Delete Trip" at bounding box center [602, 163] width 156 height 39
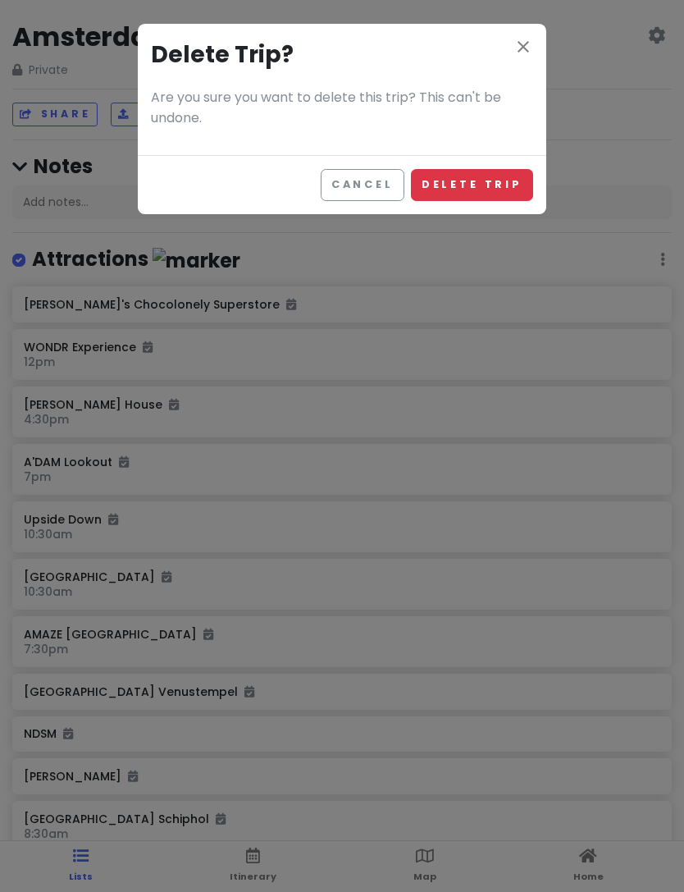
click at [513, 185] on button "Delete Trip" at bounding box center [472, 185] width 122 height 32
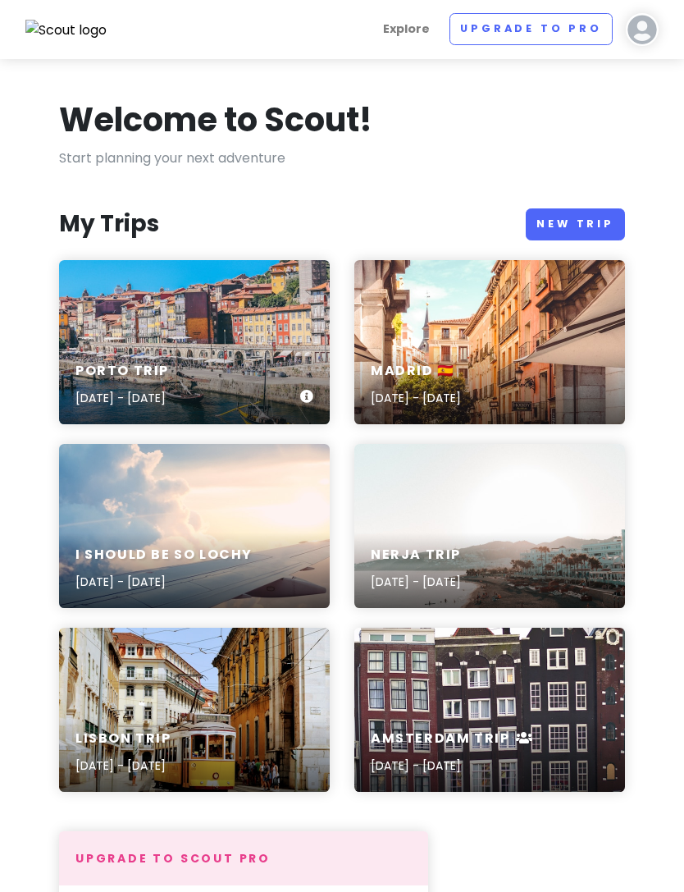
click at [236, 312] on div "Porto Trip [DATE] - [DATE]" at bounding box center [194, 342] width 271 height 164
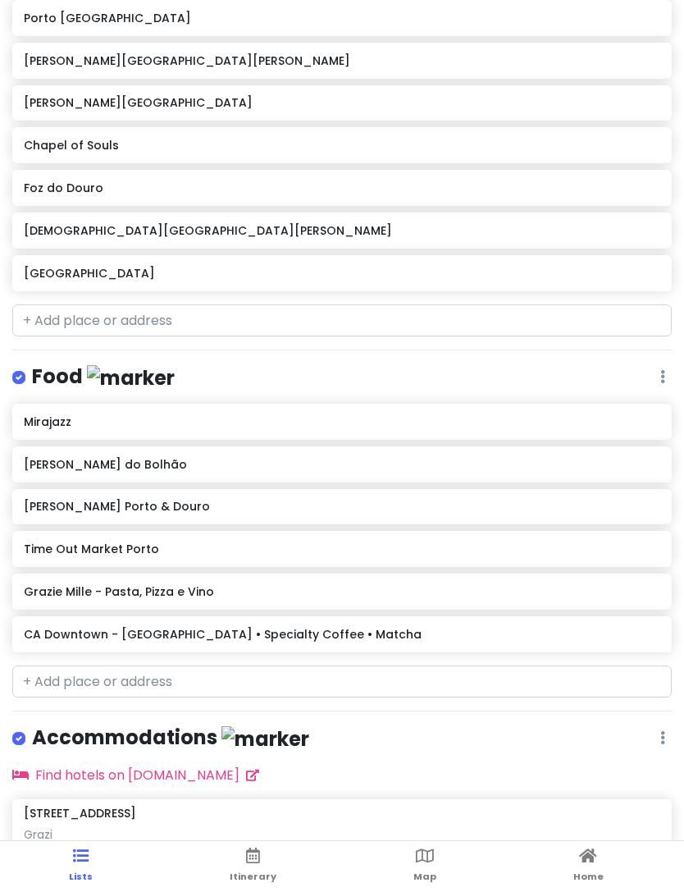
click at [249, 866] on link "Itinerary" at bounding box center [253, 866] width 47 height 51
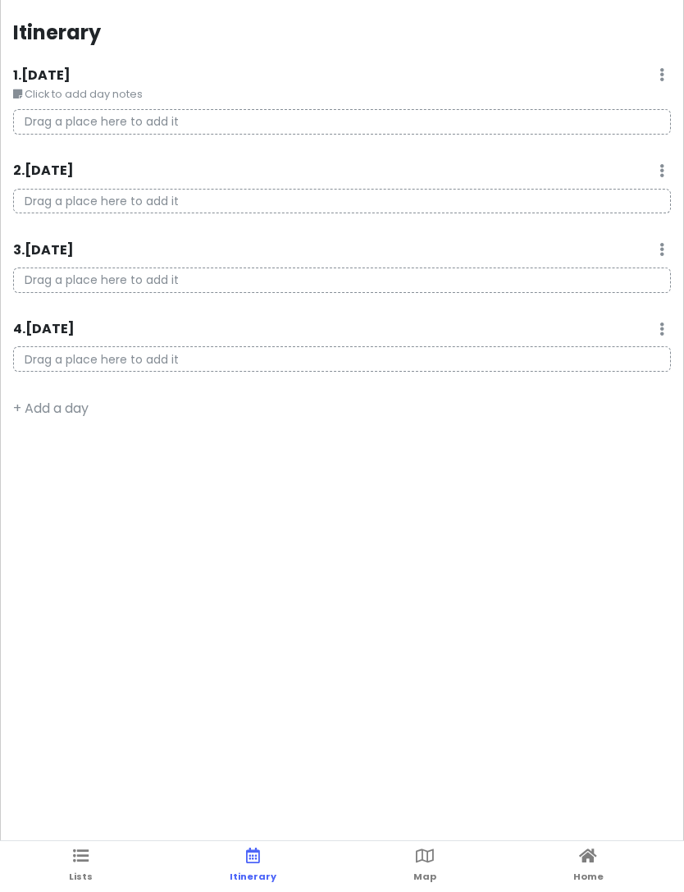
click at [433, 865] on link "Map" at bounding box center [425, 866] width 23 height 51
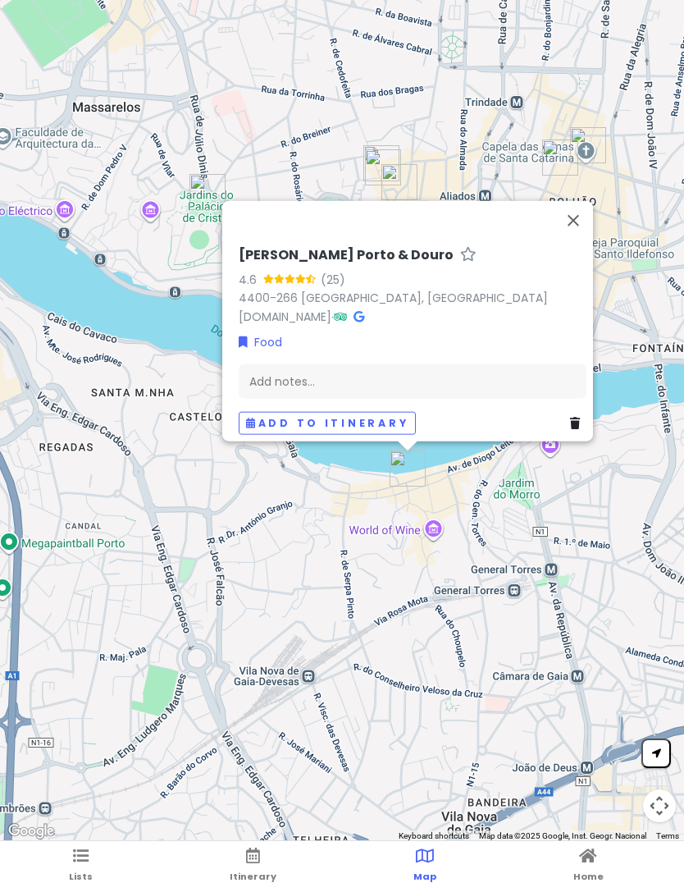
click at [582, 219] on button "Close" at bounding box center [573, 220] width 39 height 39
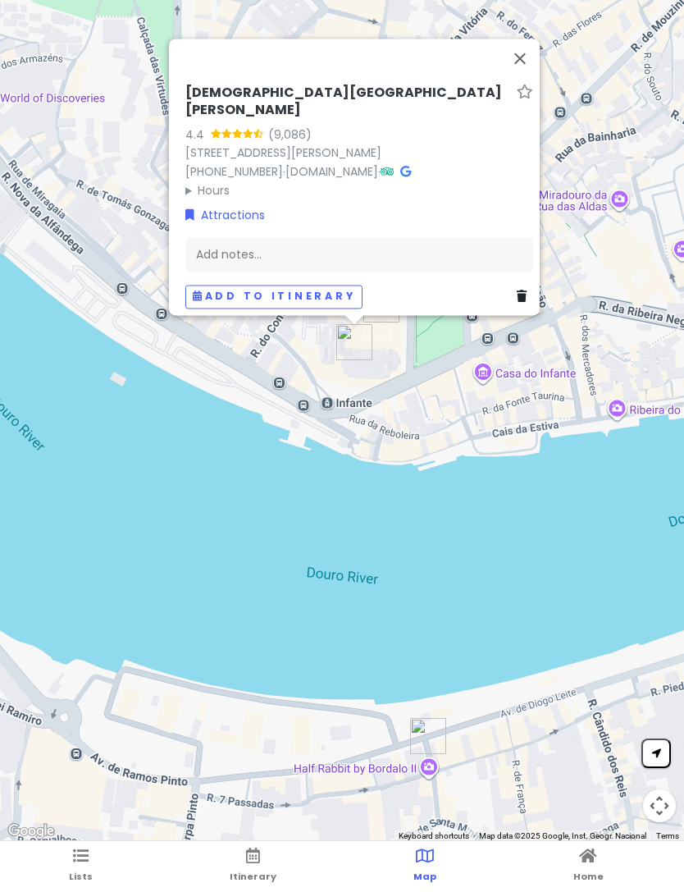
click at [528, 62] on button "Close" at bounding box center [520, 58] width 39 height 39
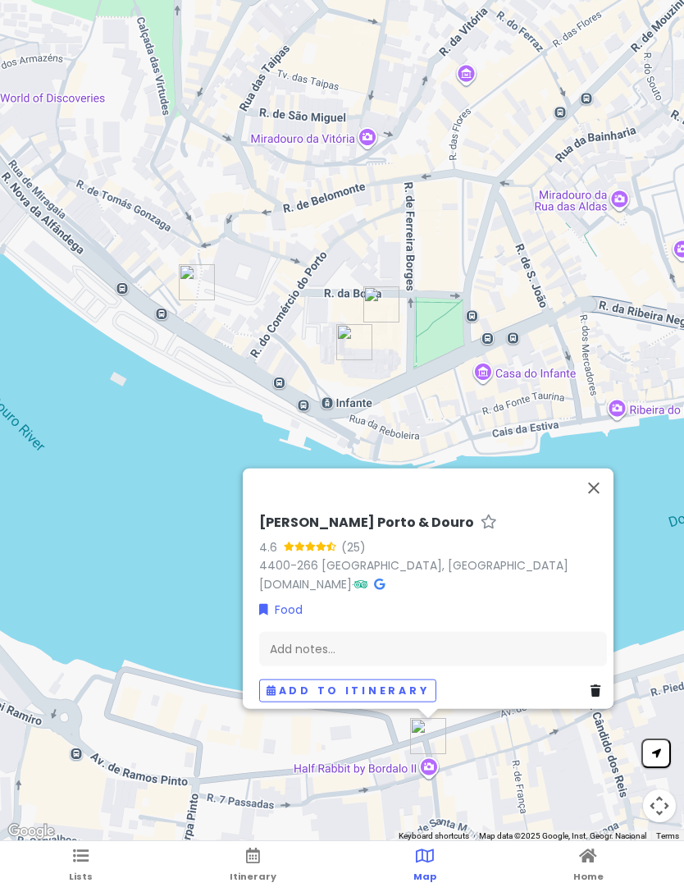
click at [602, 486] on button "Close" at bounding box center [593, 488] width 39 height 39
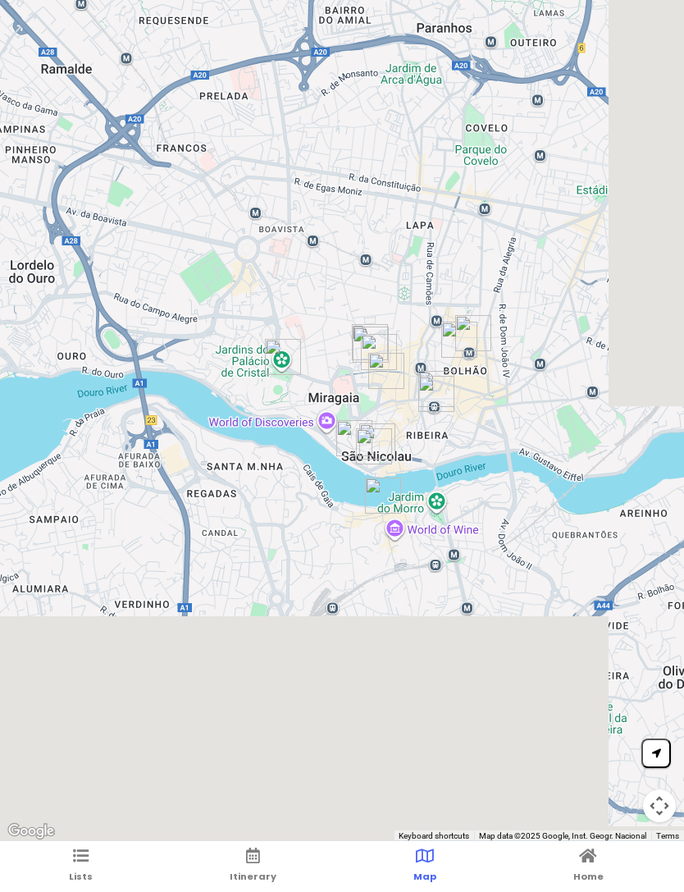
click at [263, 860] on link "Itinerary" at bounding box center [253, 866] width 47 height 51
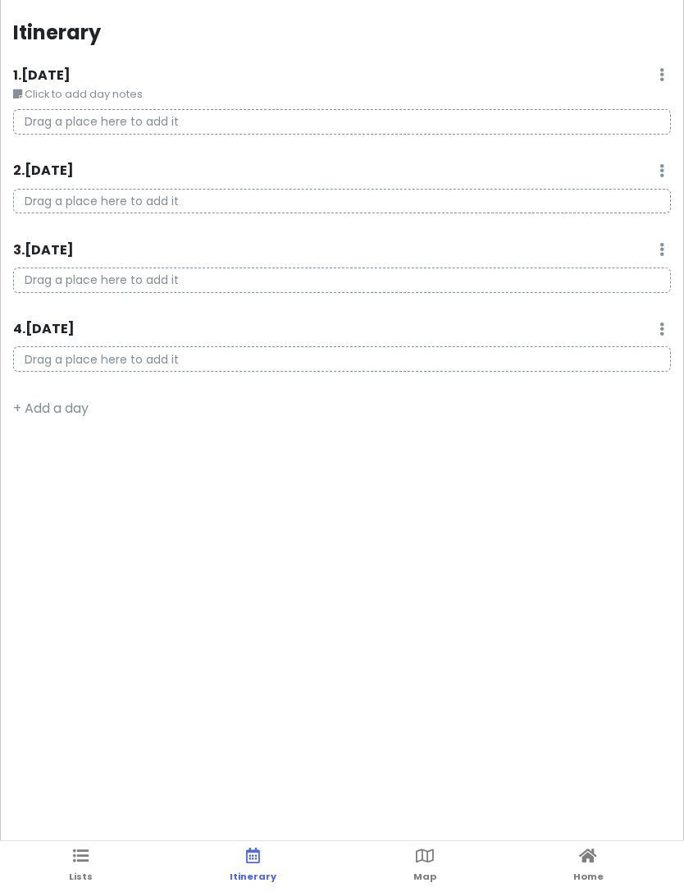
click at [88, 853] on icon at bounding box center [81, 855] width 16 height 11
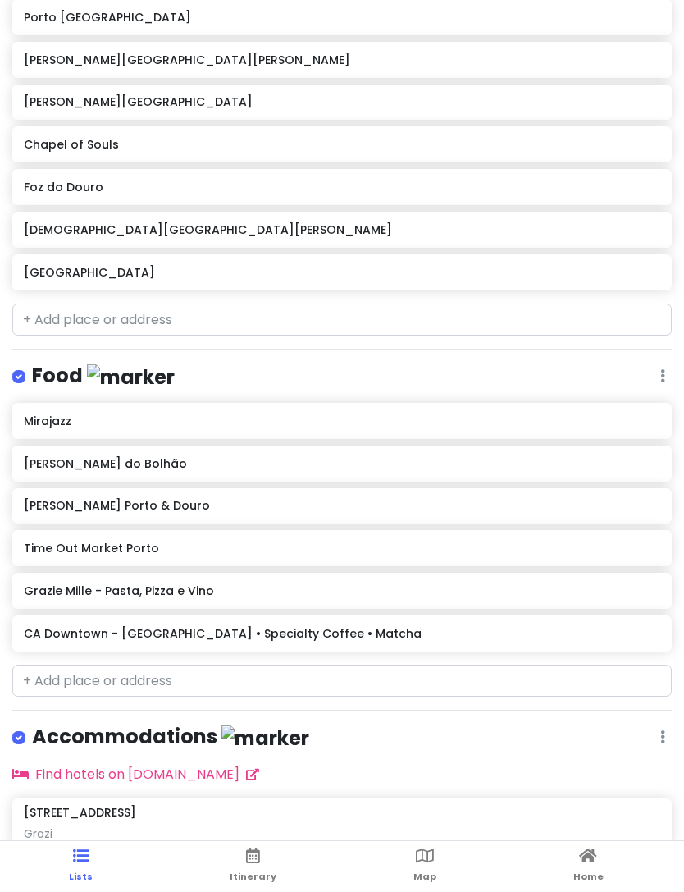
scroll to position [329, 0]
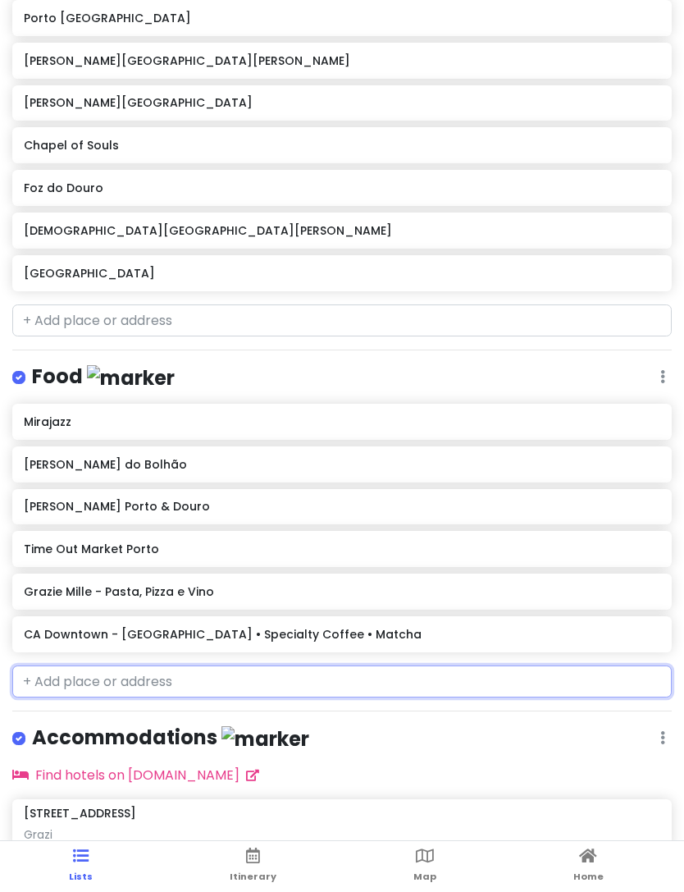
click at [189, 682] on input "text" at bounding box center [342, 681] width 660 height 33
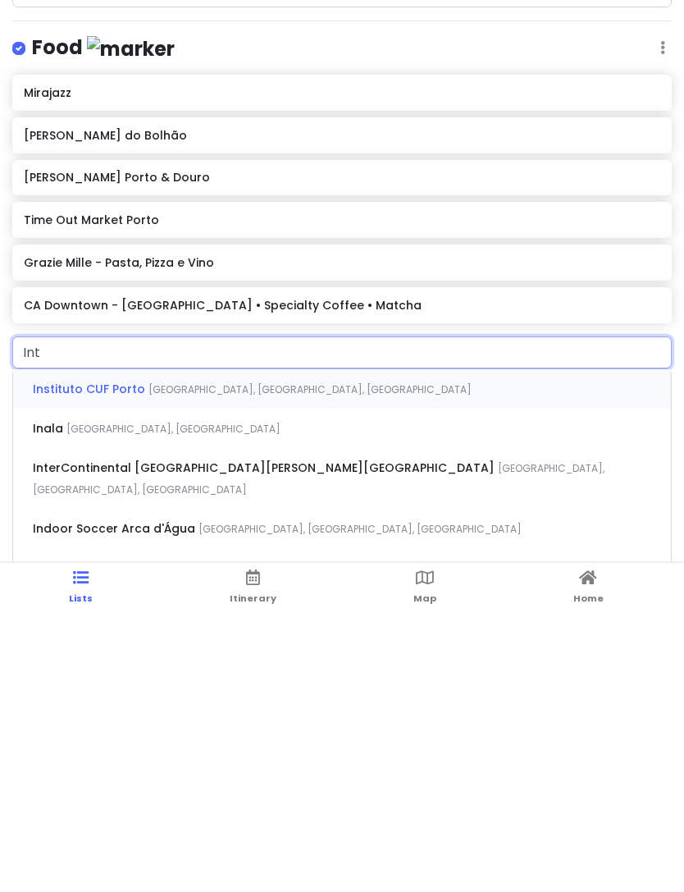
type input "Intr"
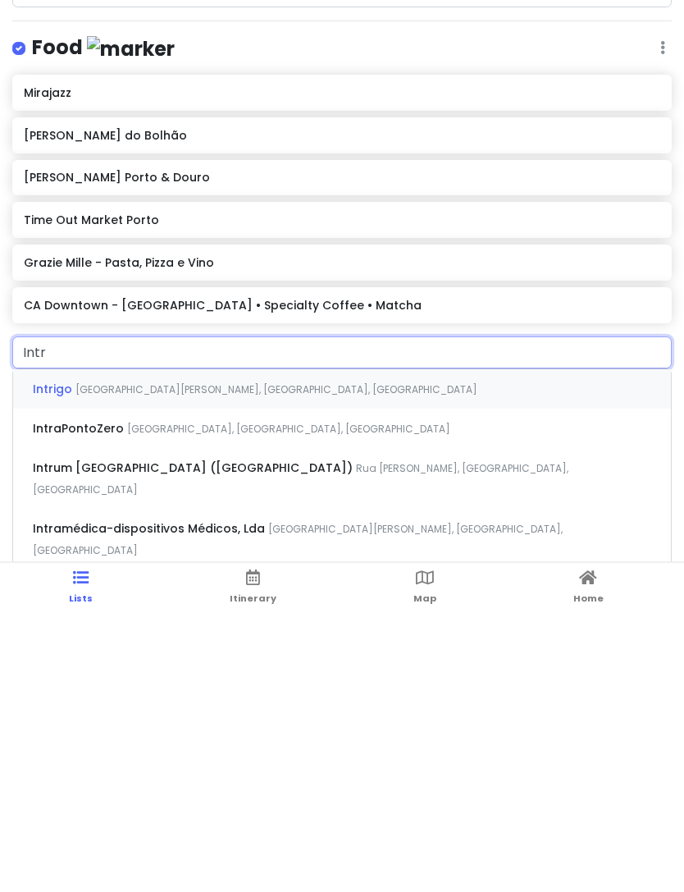
click at [236, 661] on span "[GEOGRAPHIC_DATA][PERSON_NAME], [GEOGRAPHIC_DATA], [GEOGRAPHIC_DATA]" at bounding box center [276, 668] width 402 height 14
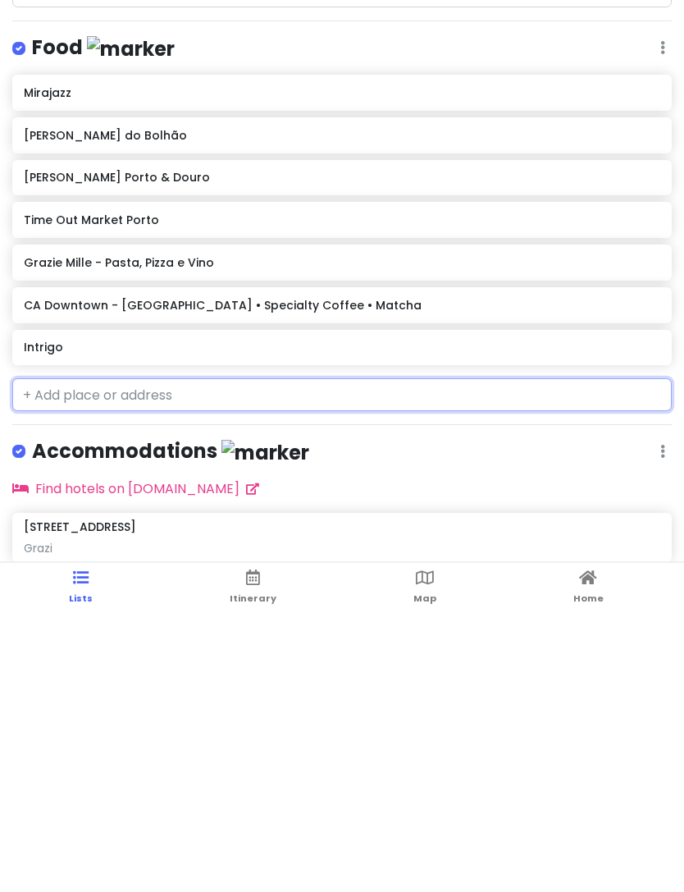
click at [322, 619] on h6 "Intrigo" at bounding box center [342, 626] width 636 height 15
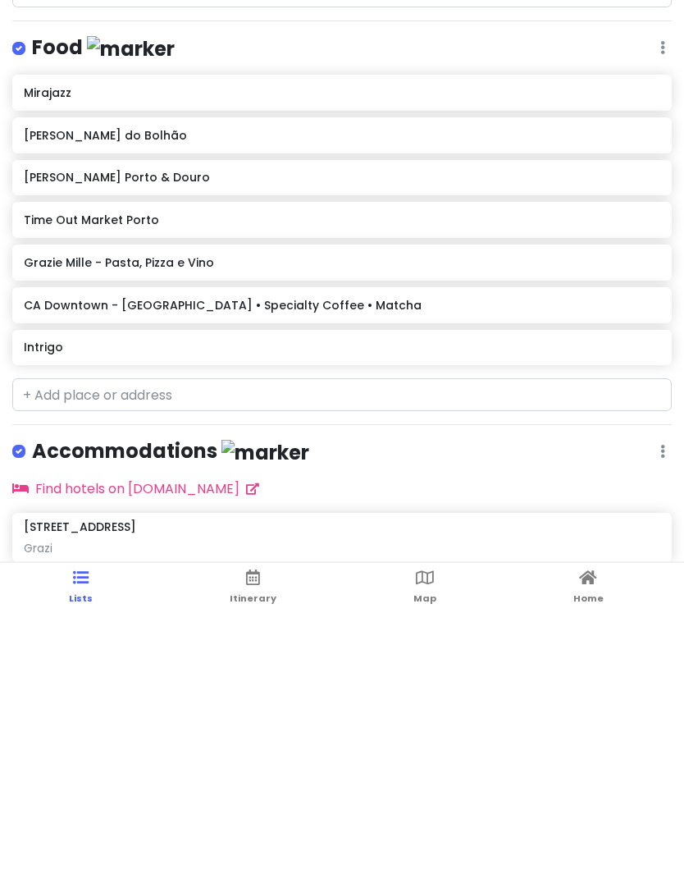
scroll to position [103, 0]
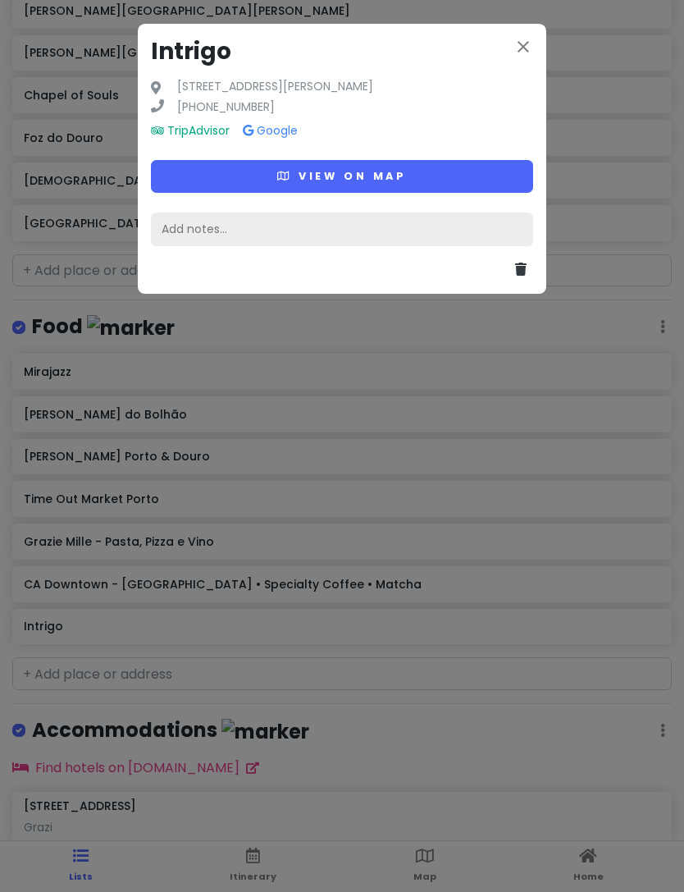
click at [292, 231] on div "Add notes..." at bounding box center [342, 230] width 382 height 34
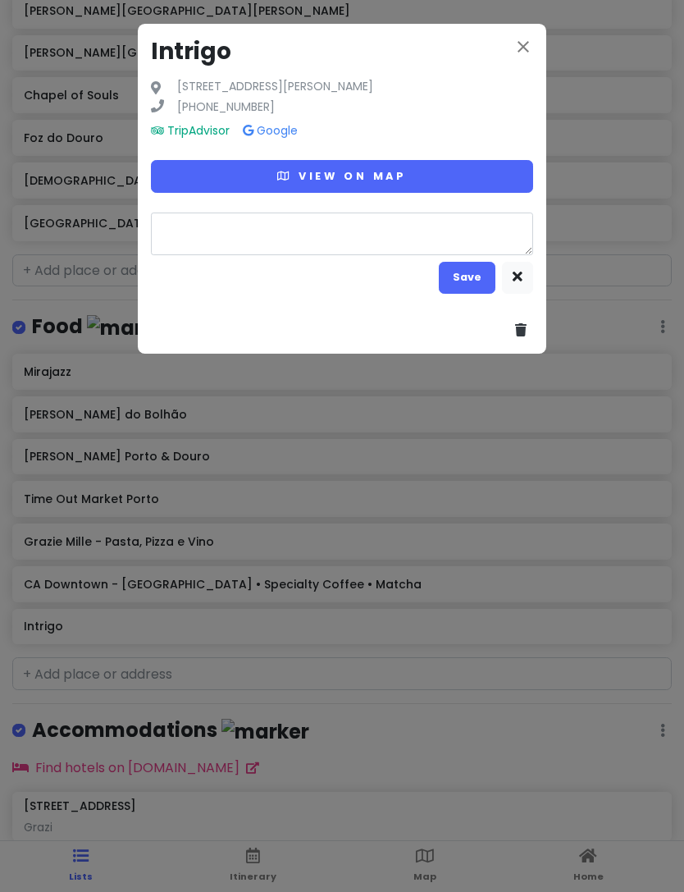
type textarea "x"
type textarea "S"
type textarea "x"
type textarea "Su"
type textarea "x"
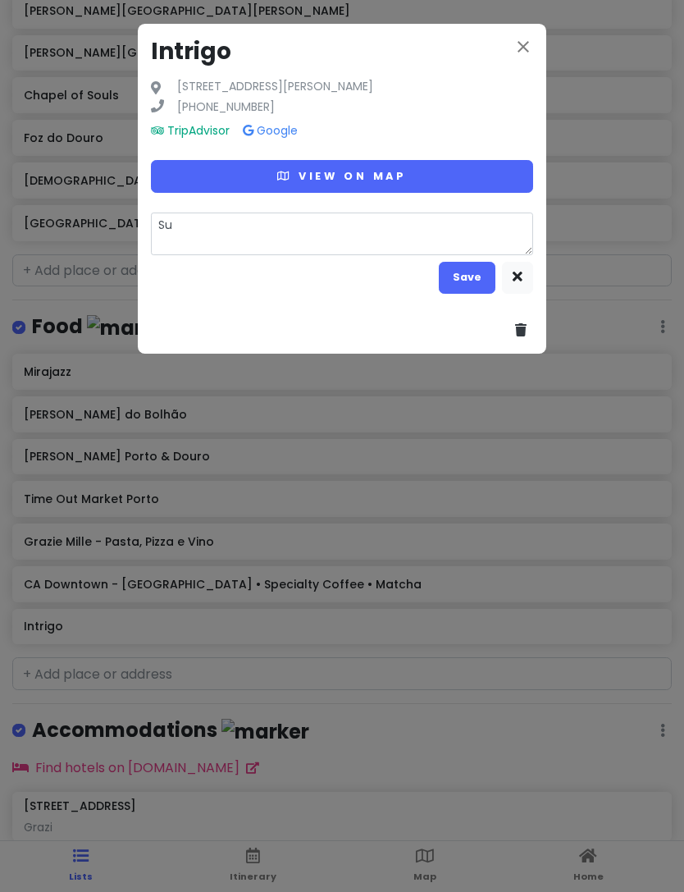
type textarea "Sun"
type textarea "x"
type textarea "Suns"
type textarea "x"
type textarea "Sunse"
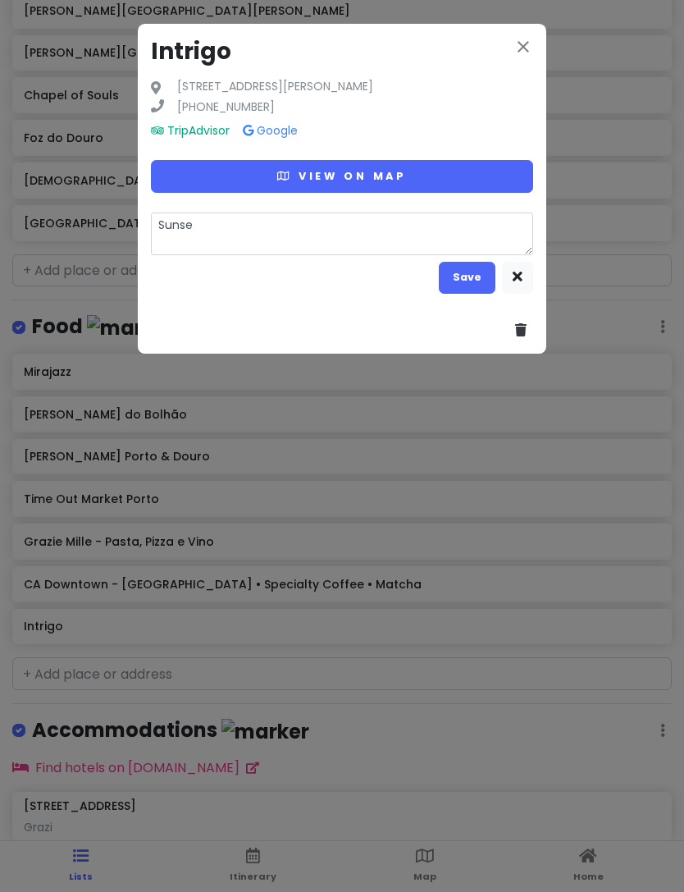
type textarea "x"
type textarea "Sunset"
type textarea "x"
type textarea "Sunset v"
type textarea "x"
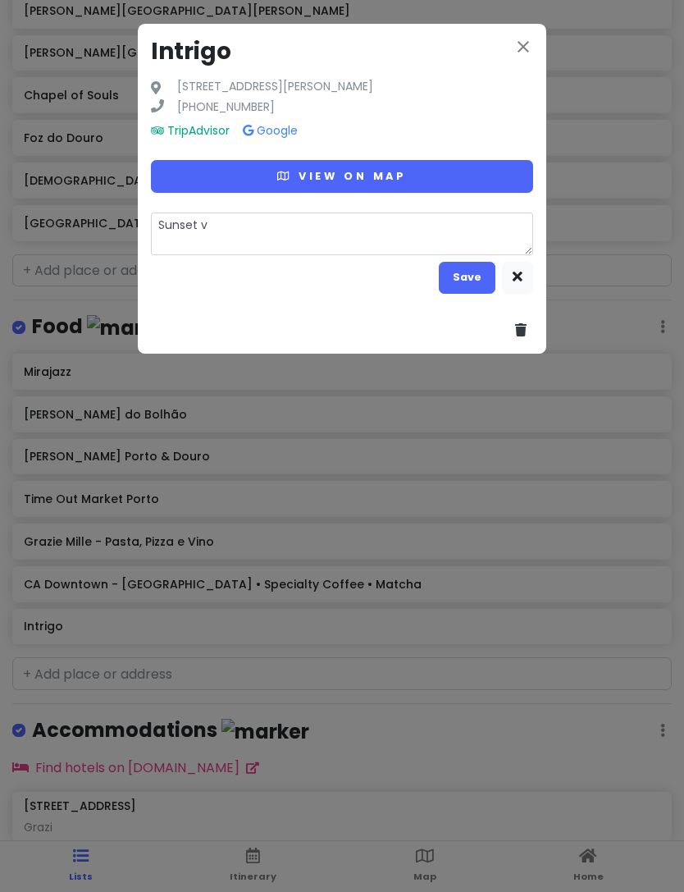
type textarea "Sunset vi"
type textarea "x"
type textarea "Sunset vie"
type textarea "x"
type textarea "Sunset view"
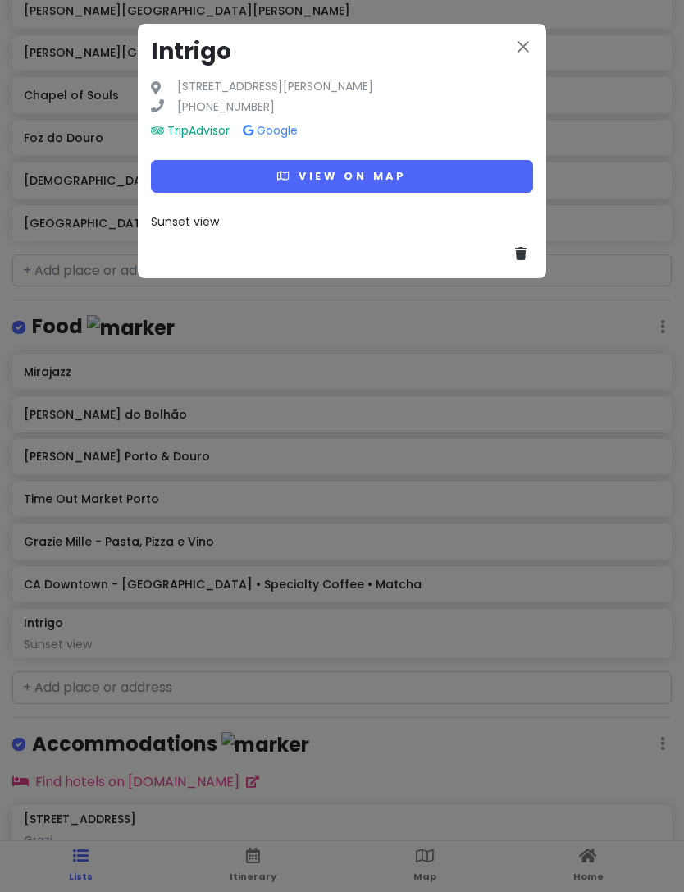
click at [537, 39] on div "close Intrigo [STREET_ADDRESS][PERSON_NAME] [PHONE_NUMBER] TripAdvisor Google V…" at bounding box center [342, 151] width 409 height 254
click at [521, 51] on icon "close" at bounding box center [524, 47] width 20 height 20
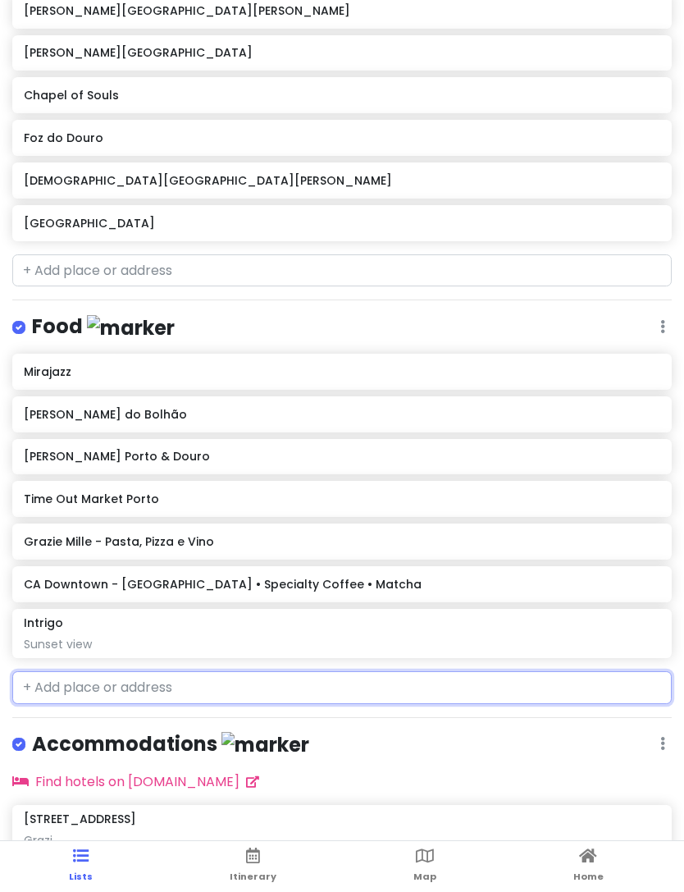
click at [158, 364] on h6 "Mirajazz" at bounding box center [342, 371] width 636 height 15
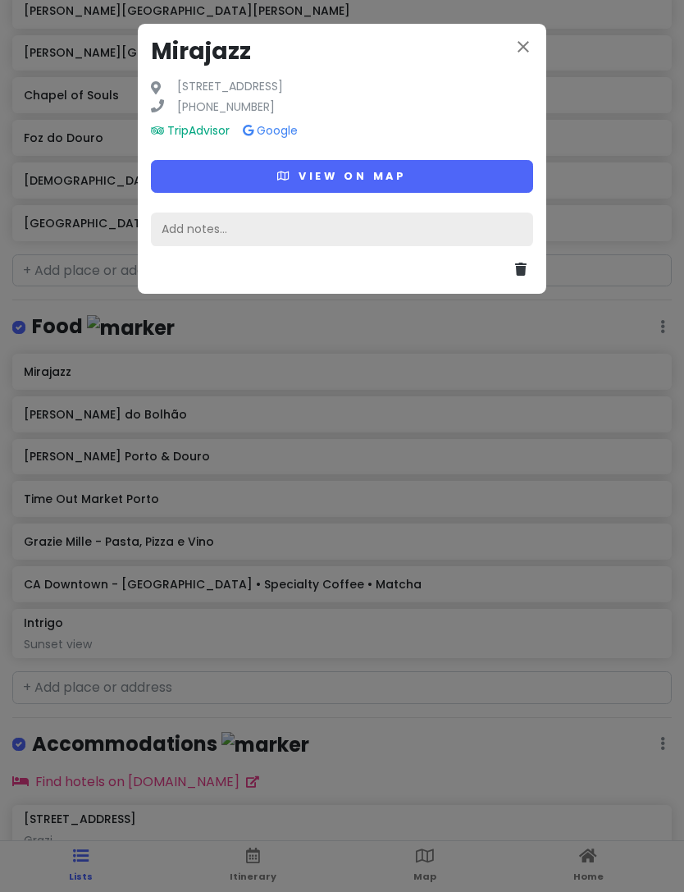
click at [288, 229] on div "Add notes..." at bounding box center [342, 230] width 382 height 34
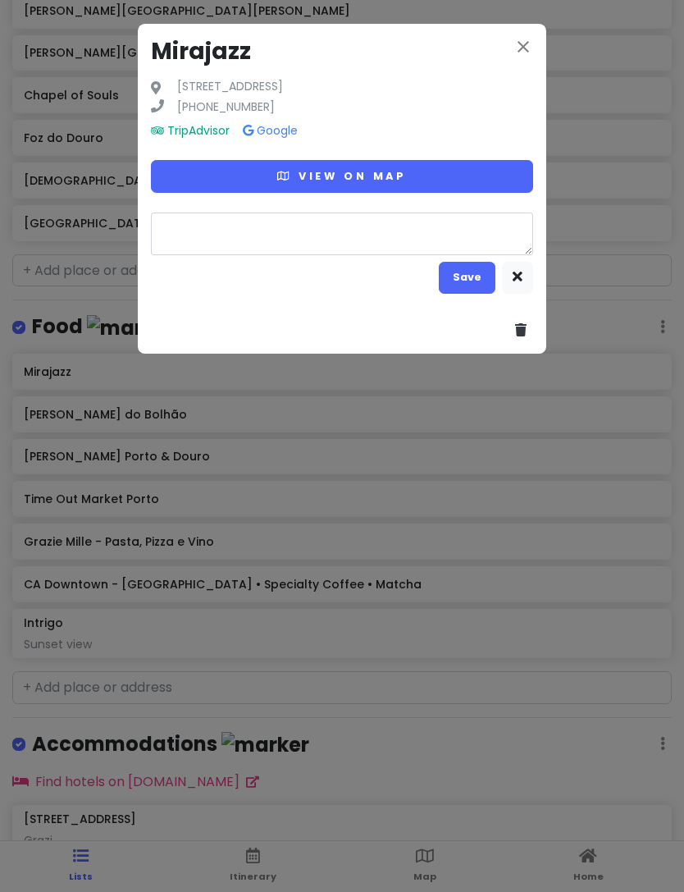
type textarea "x"
type textarea "S"
type textarea "x"
type textarea "Sy"
type textarea "x"
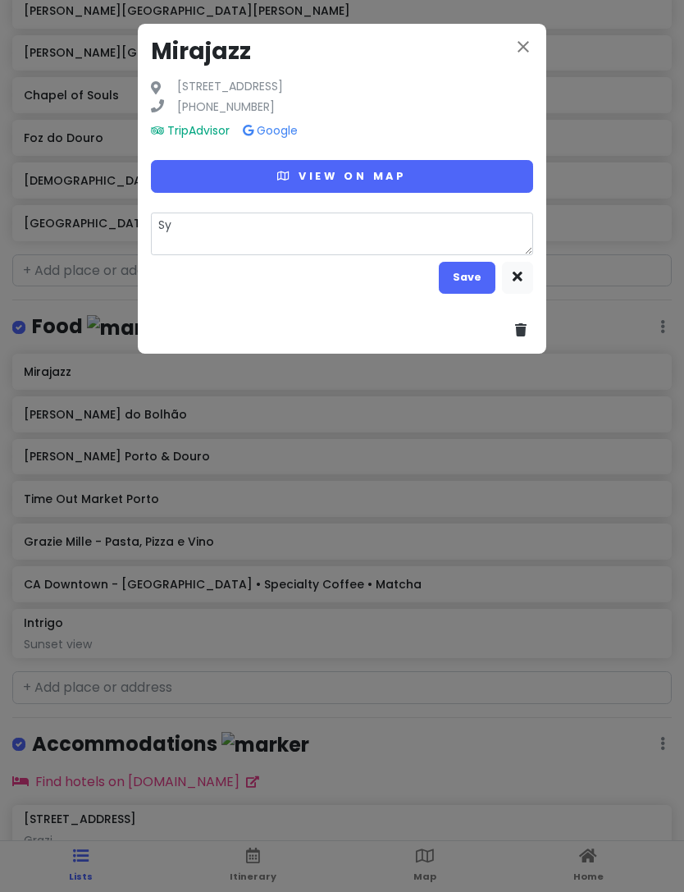
type textarea "S"
type textarea "x"
type textarea "Su"
type textarea "x"
type textarea "Sun"
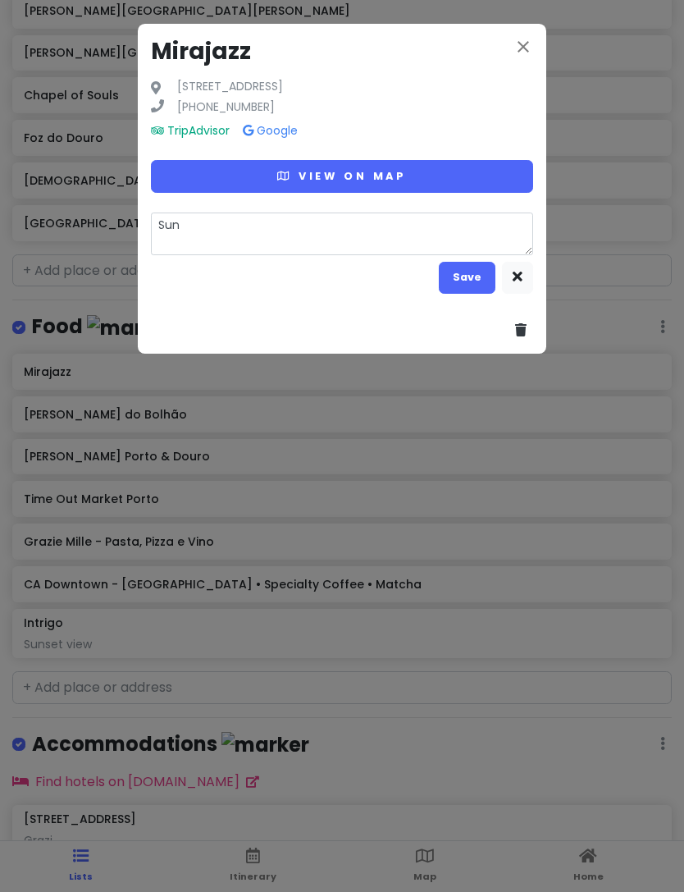
type textarea "x"
type textarea "Suns"
type textarea "x"
type textarea "Sunse"
type textarea "x"
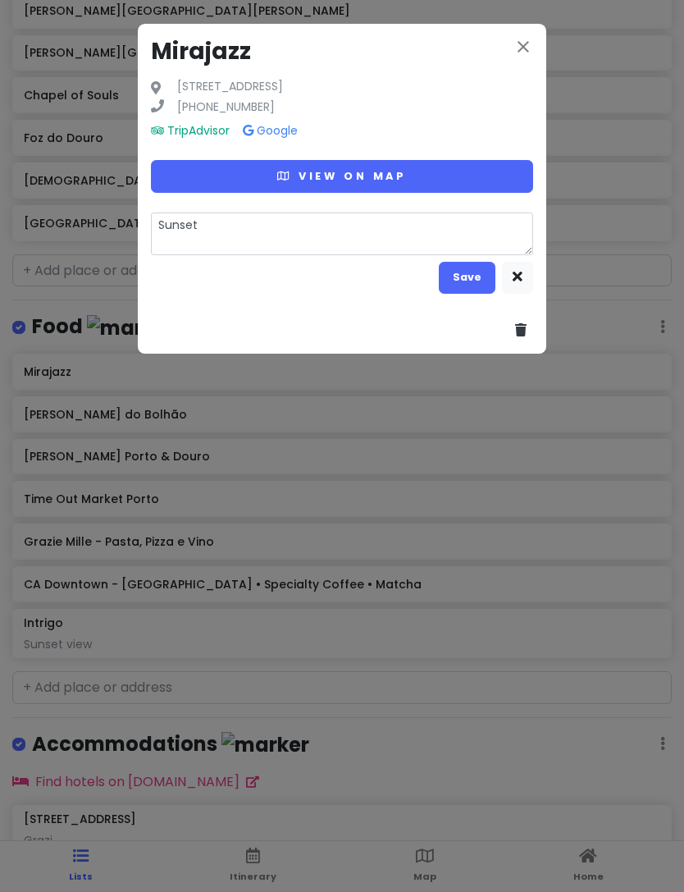
type textarea "Sunset"
type textarea "x"
type textarea "Sunset v"
type textarea "x"
type textarea "Sunset vi"
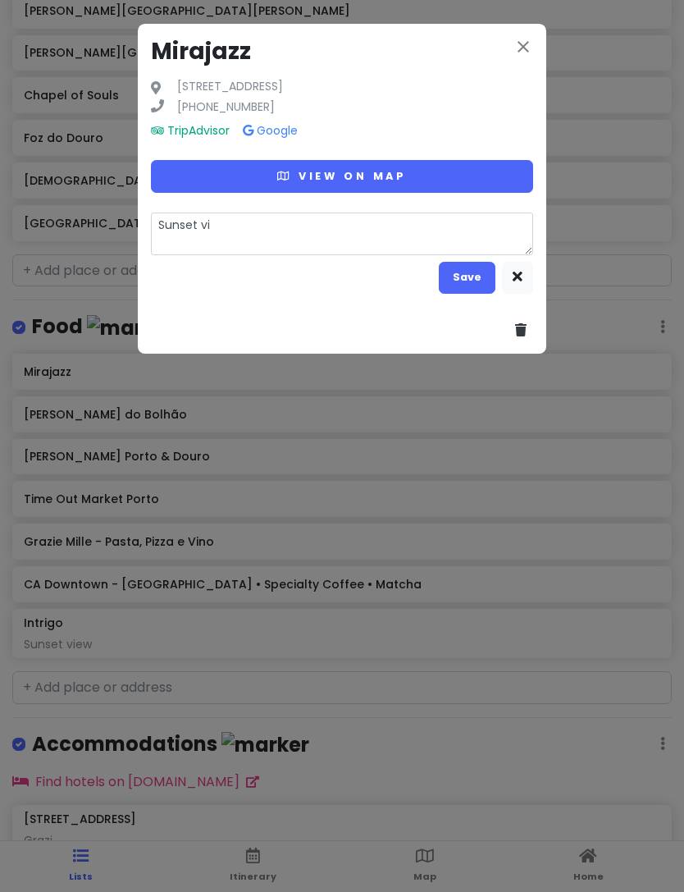
type textarea "x"
type textarea "Sunset vie"
type textarea "x"
type textarea "Sunset view"
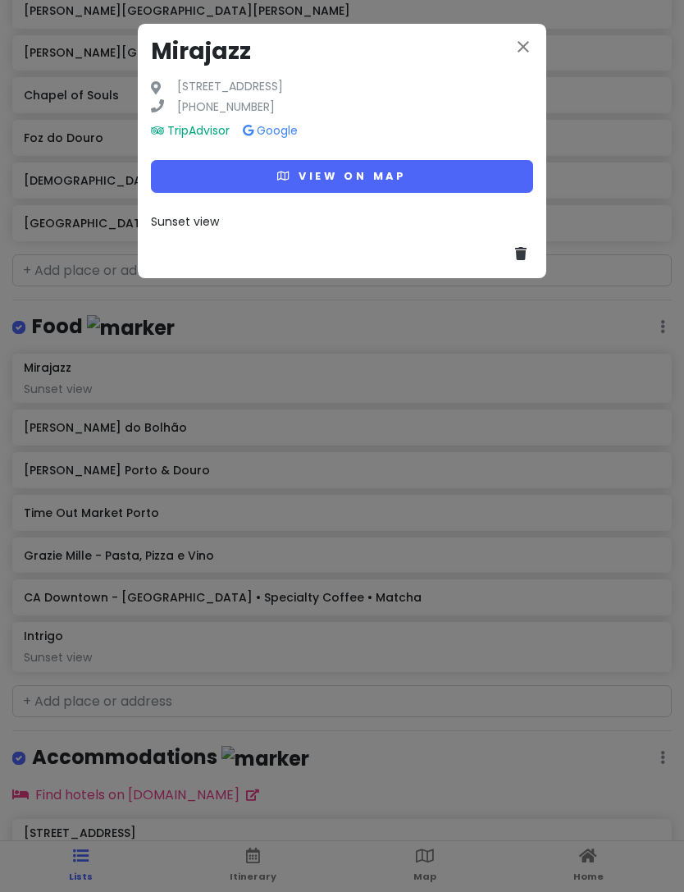
click at [521, 52] on icon "close" at bounding box center [524, 47] width 20 height 20
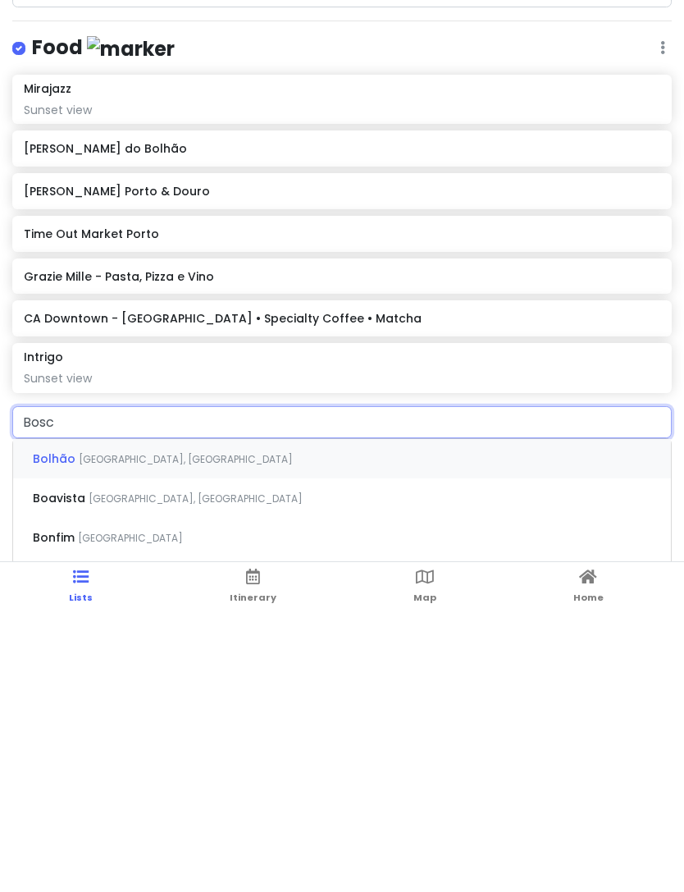
type input "Bosco"
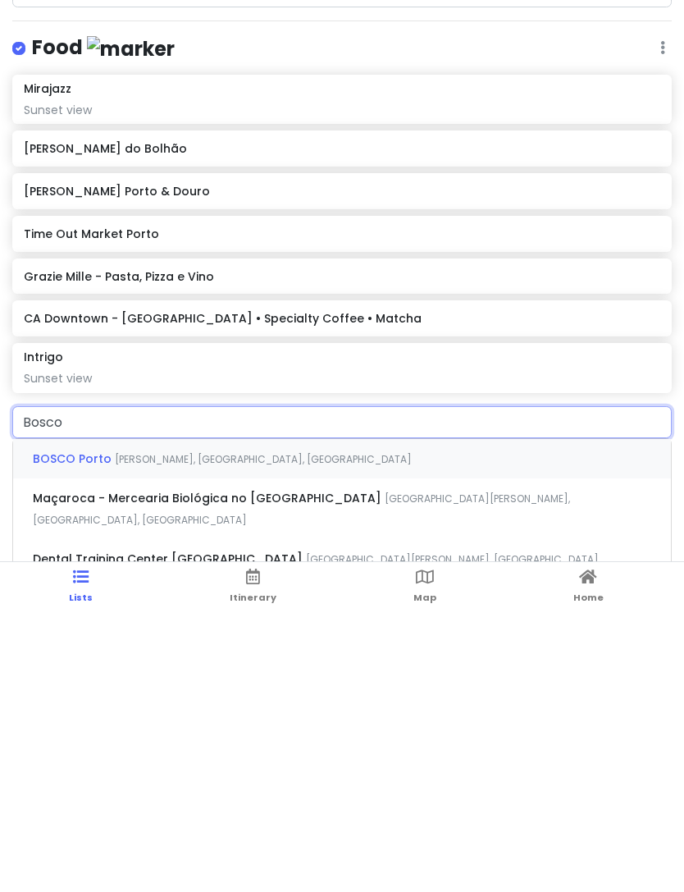
click at [189, 731] on span "[PERSON_NAME], [GEOGRAPHIC_DATA], [GEOGRAPHIC_DATA]" at bounding box center [263, 738] width 297 height 14
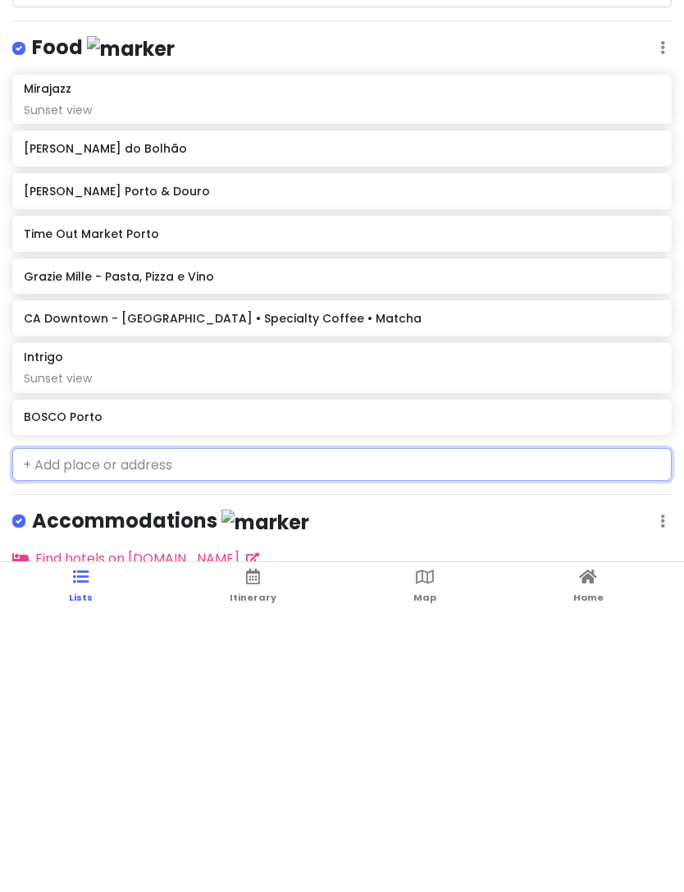
click at [180, 688] on h6 "BOSCO Porto" at bounding box center [342, 695] width 636 height 15
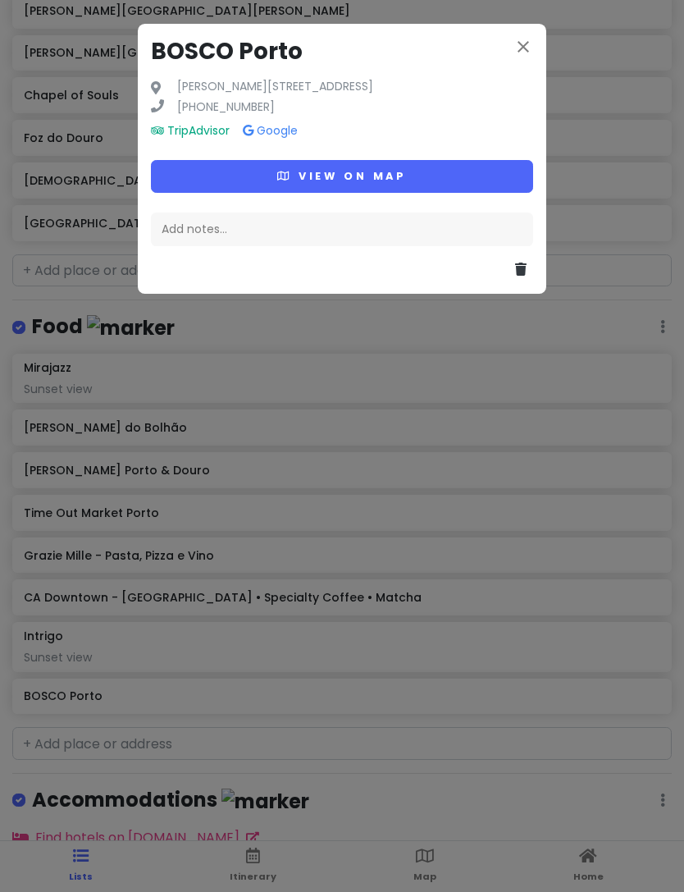
click at [226, 238] on div "Add notes..." at bounding box center [342, 230] width 382 height 34
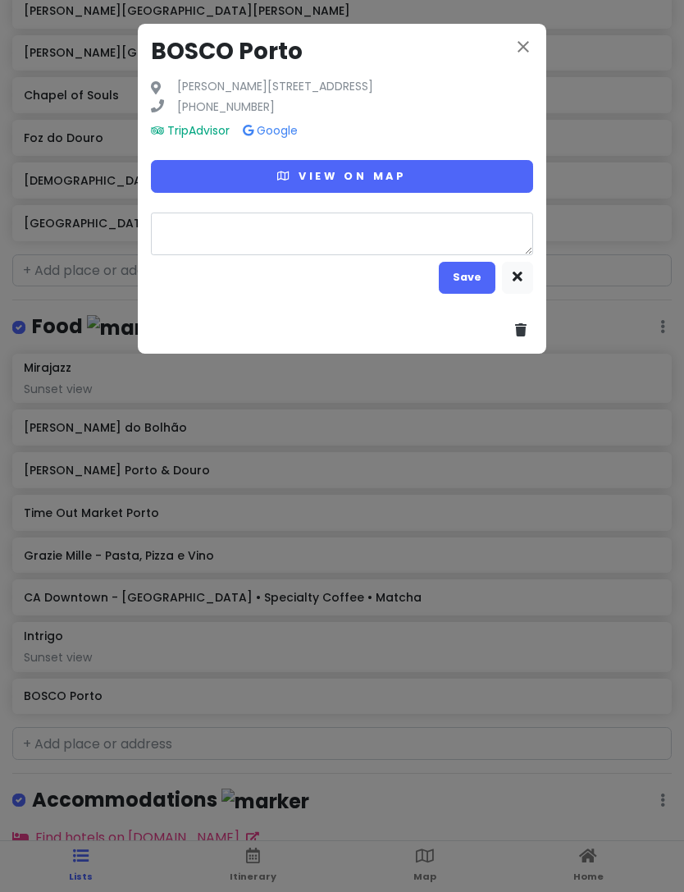
type textarea "x"
type textarea "V"
type textarea "x"
type textarea "Vi"
type textarea "x"
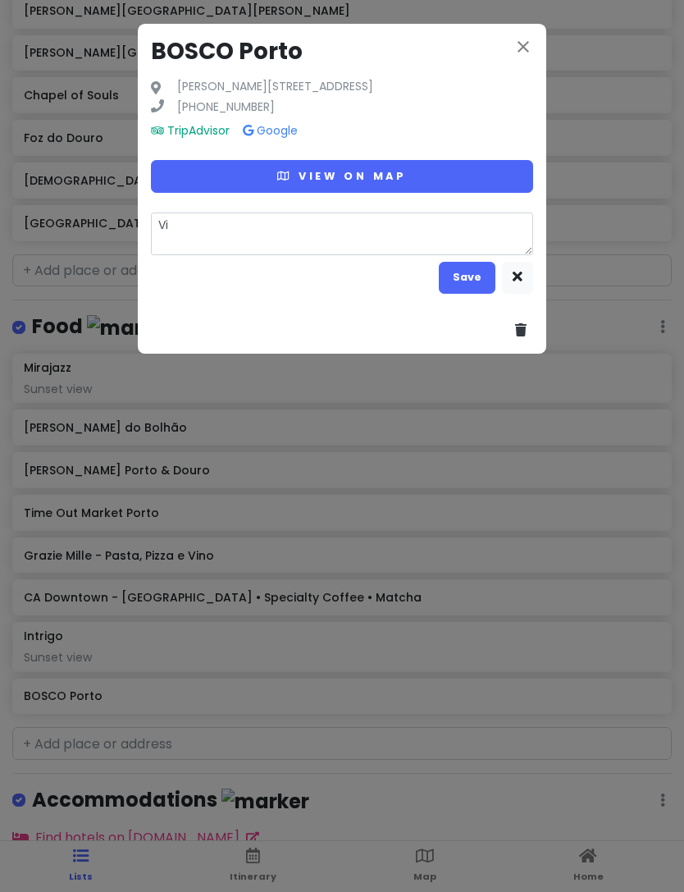
type textarea "Vie"
type textarea "x"
type textarea "View"
type textarea "x"
type textarea "View o"
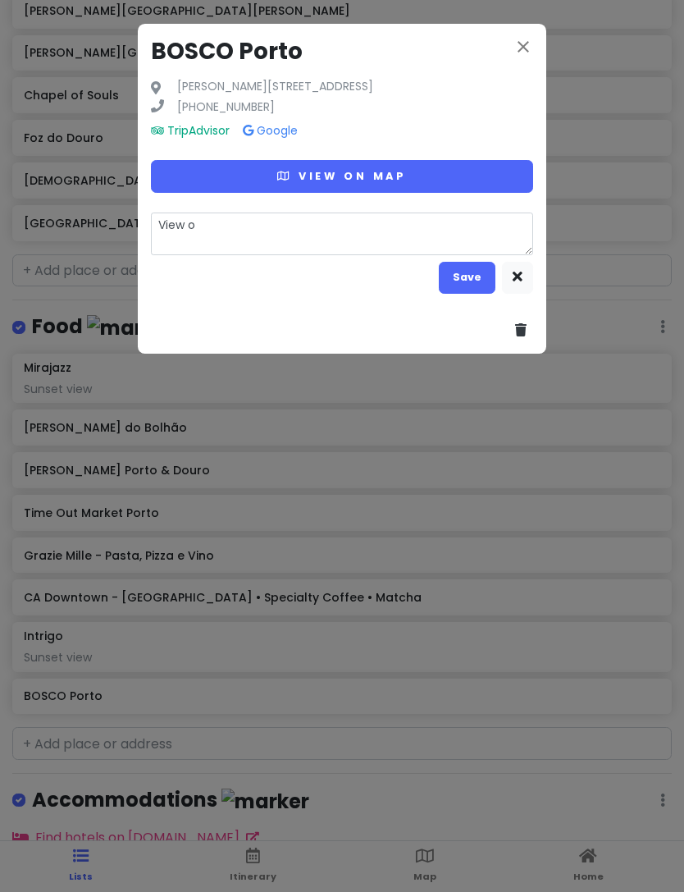
type textarea "x"
type textarea "View ov"
type textarea "x"
type textarea "View ove"
type textarea "x"
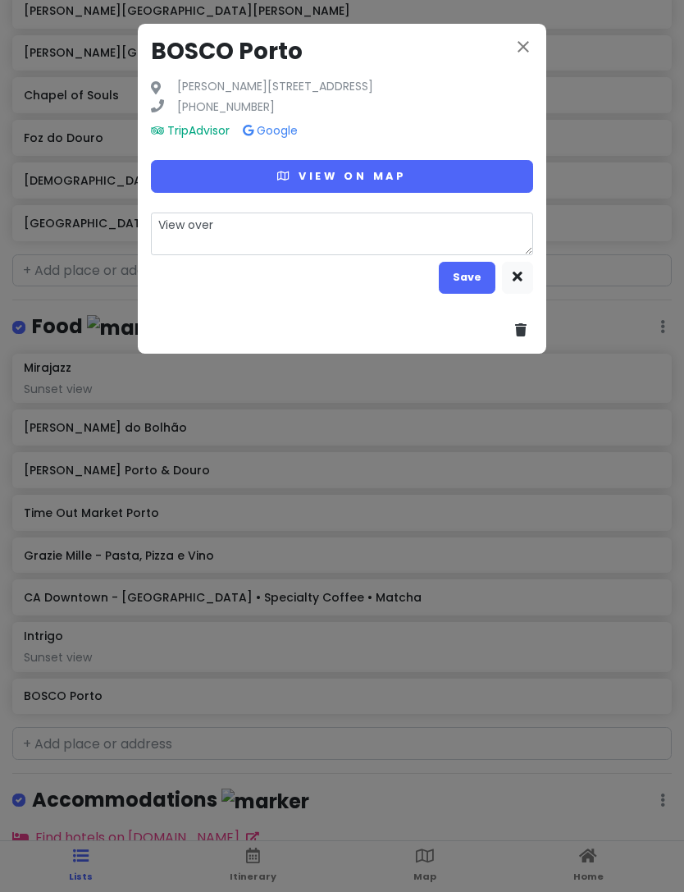
type textarea "View over"
type textarea "x"
type textarea "View over P"
type textarea "x"
type textarea "View over Po"
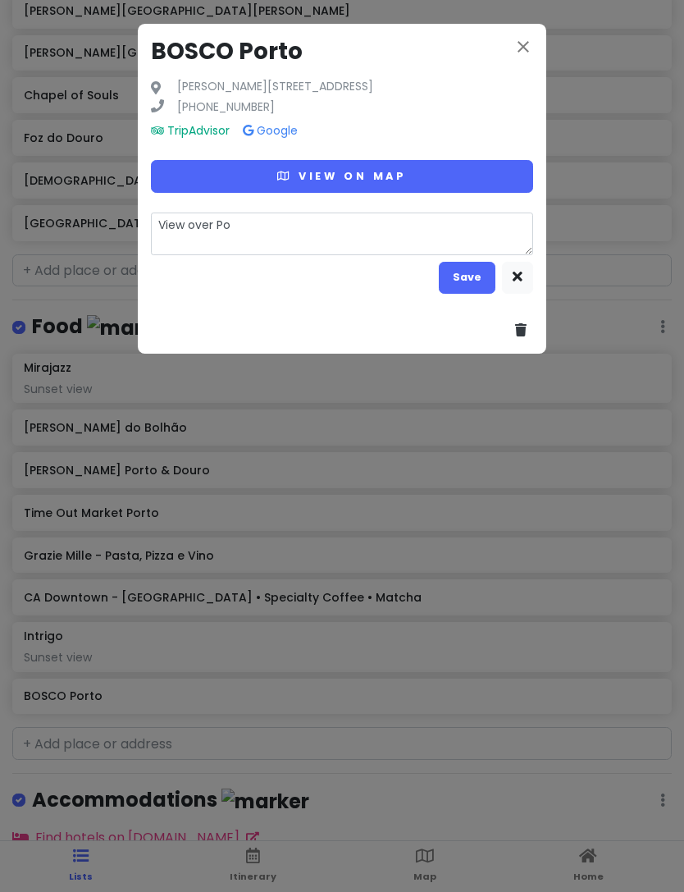
type textarea "x"
type textarea "View over Por"
type textarea "x"
type textarea "View over Port"
type textarea "x"
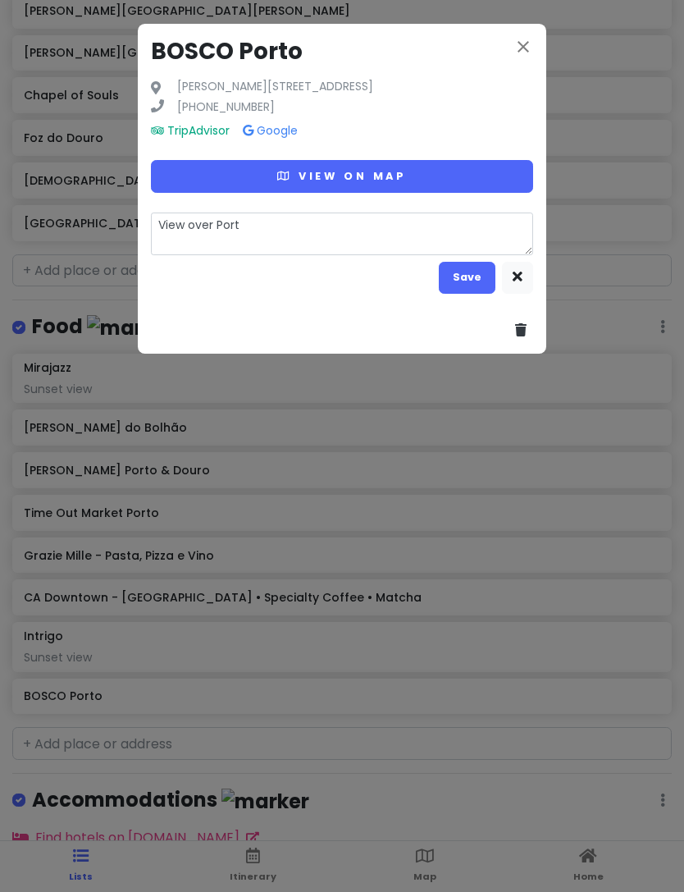
type textarea "View over [GEOGRAPHIC_DATA]"
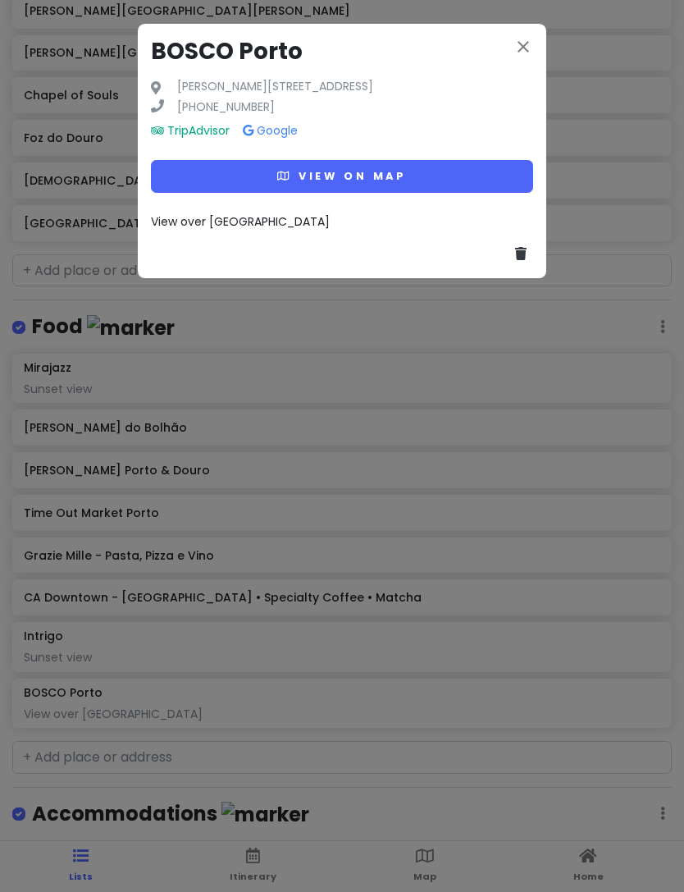
click at [531, 42] on icon "close" at bounding box center [524, 47] width 20 height 20
